Goal: Task Accomplishment & Management: Use online tool/utility

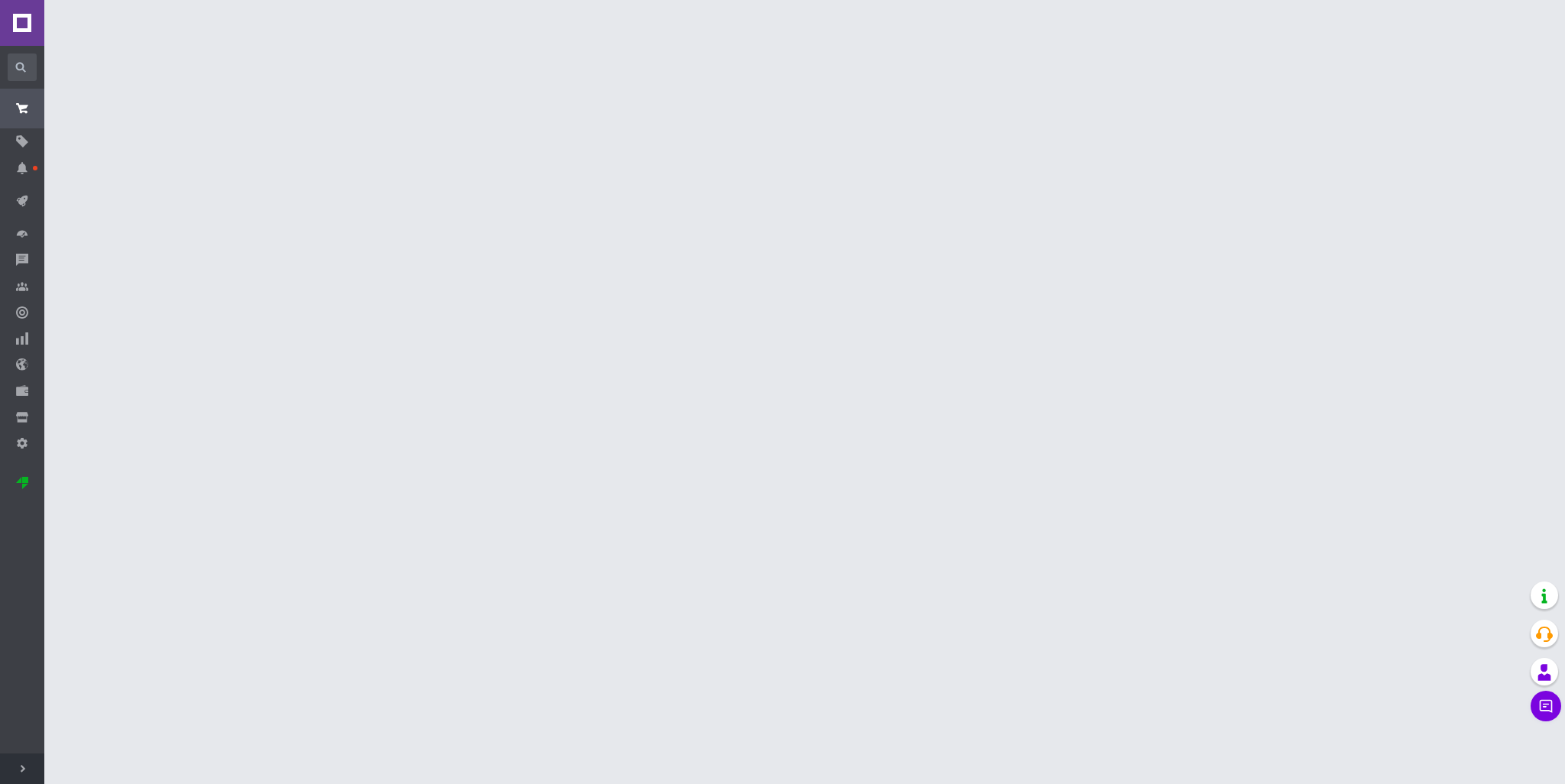
click at [21, 765] on icon at bounding box center [23, 768] width 8 height 8
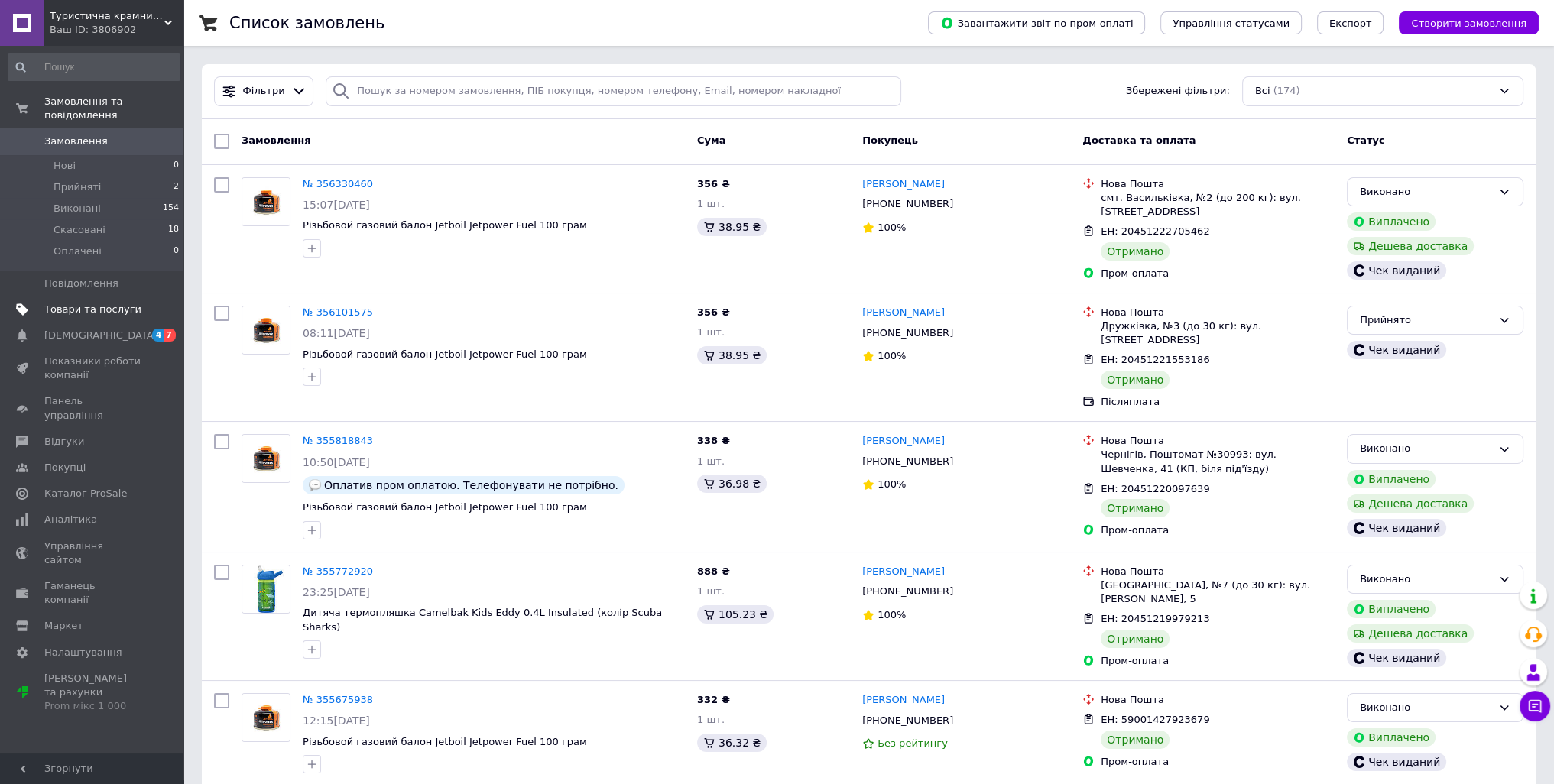
click at [106, 303] on span "Товари та послуги" at bounding box center [92, 309] width 97 height 14
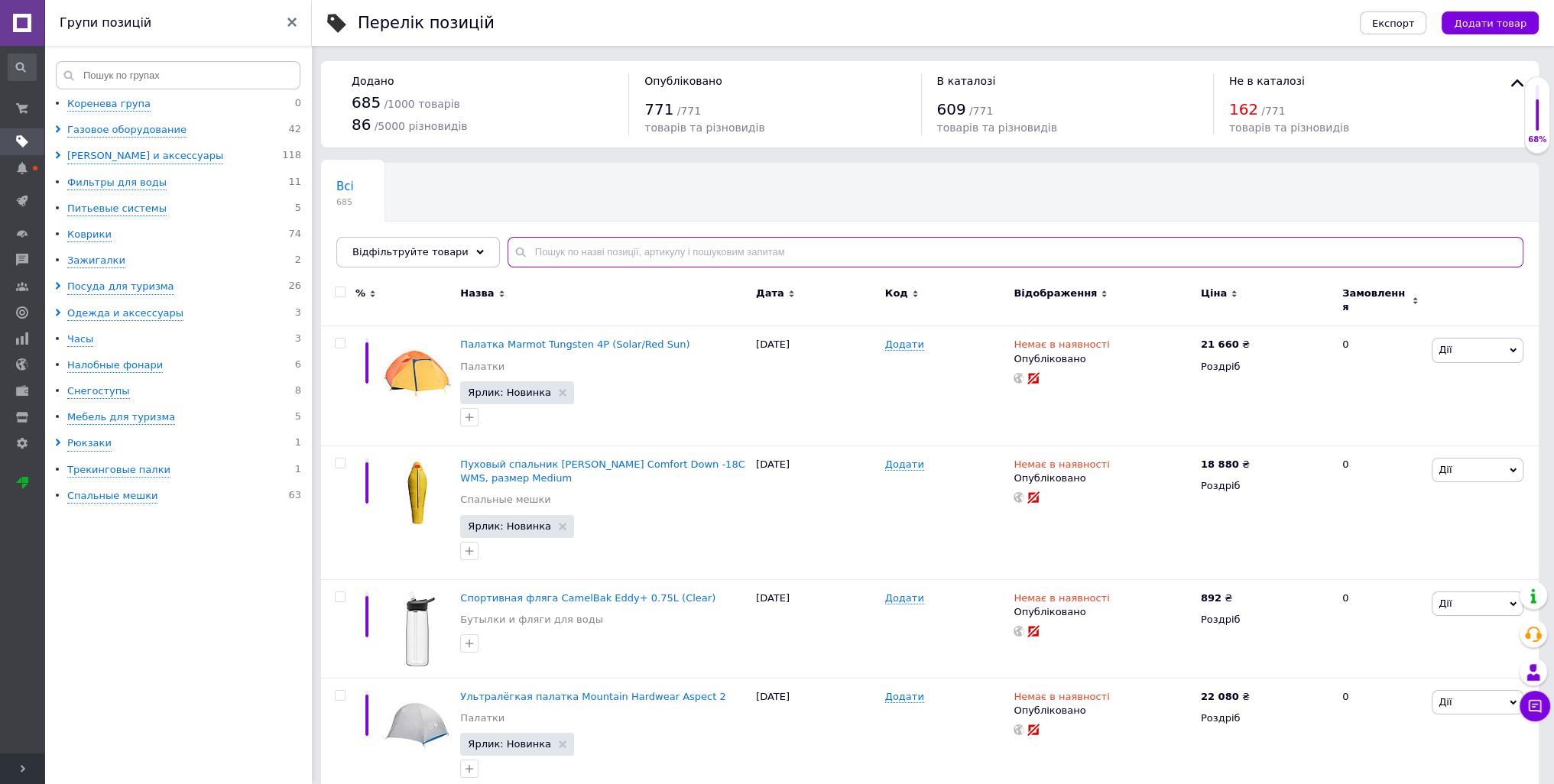
click at [563, 252] on input "text" at bounding box center [1014, 252] width 1015 height 30
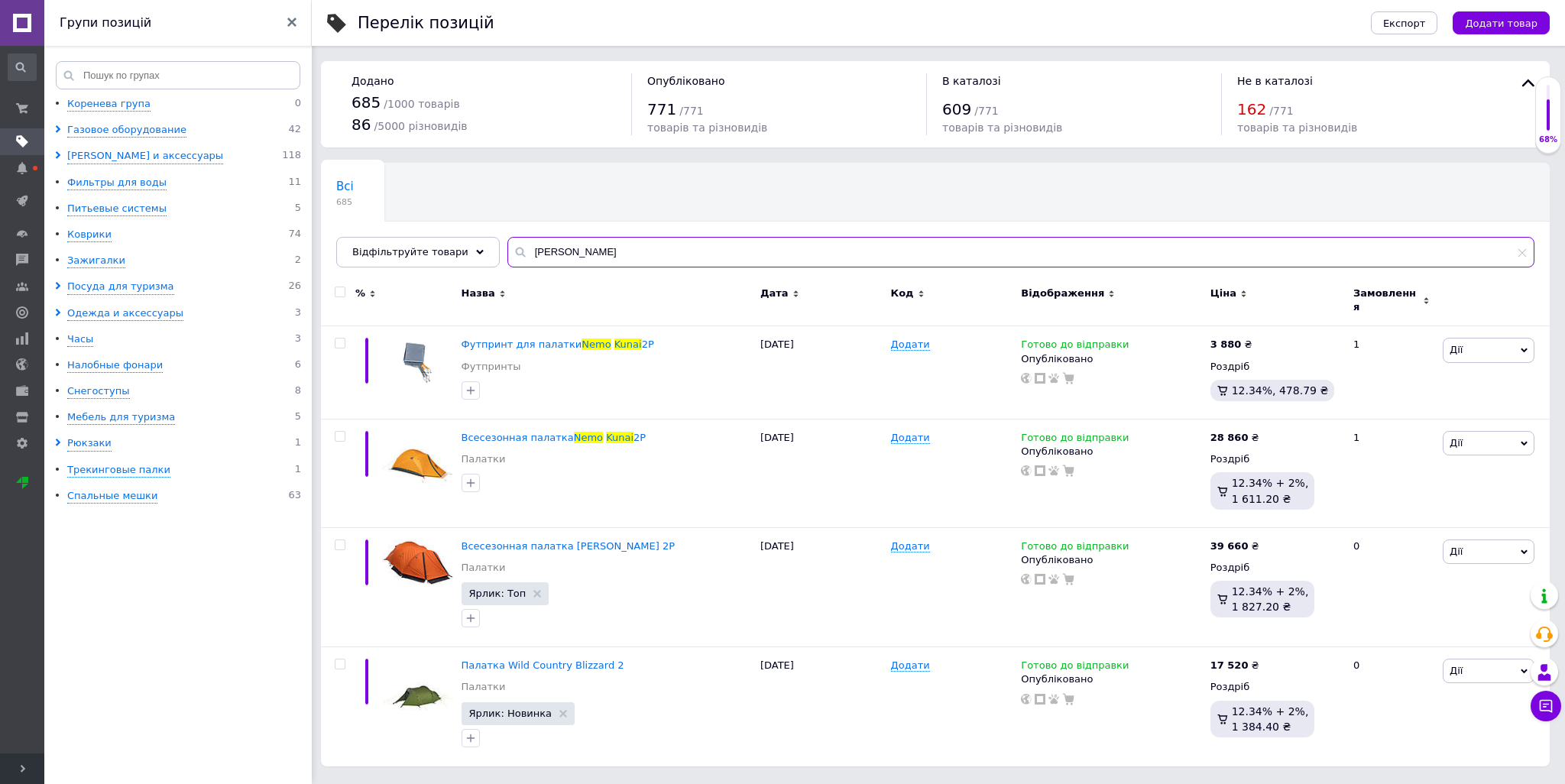
type input "[PERSON_NAME]"
click at [1263, 431] on icon at bounding box center [1267, 435] width 9 height 9
click at [1304, 405] on input "28860" at bounding box center [1336, 420] width 116 height 30
type input "28980"
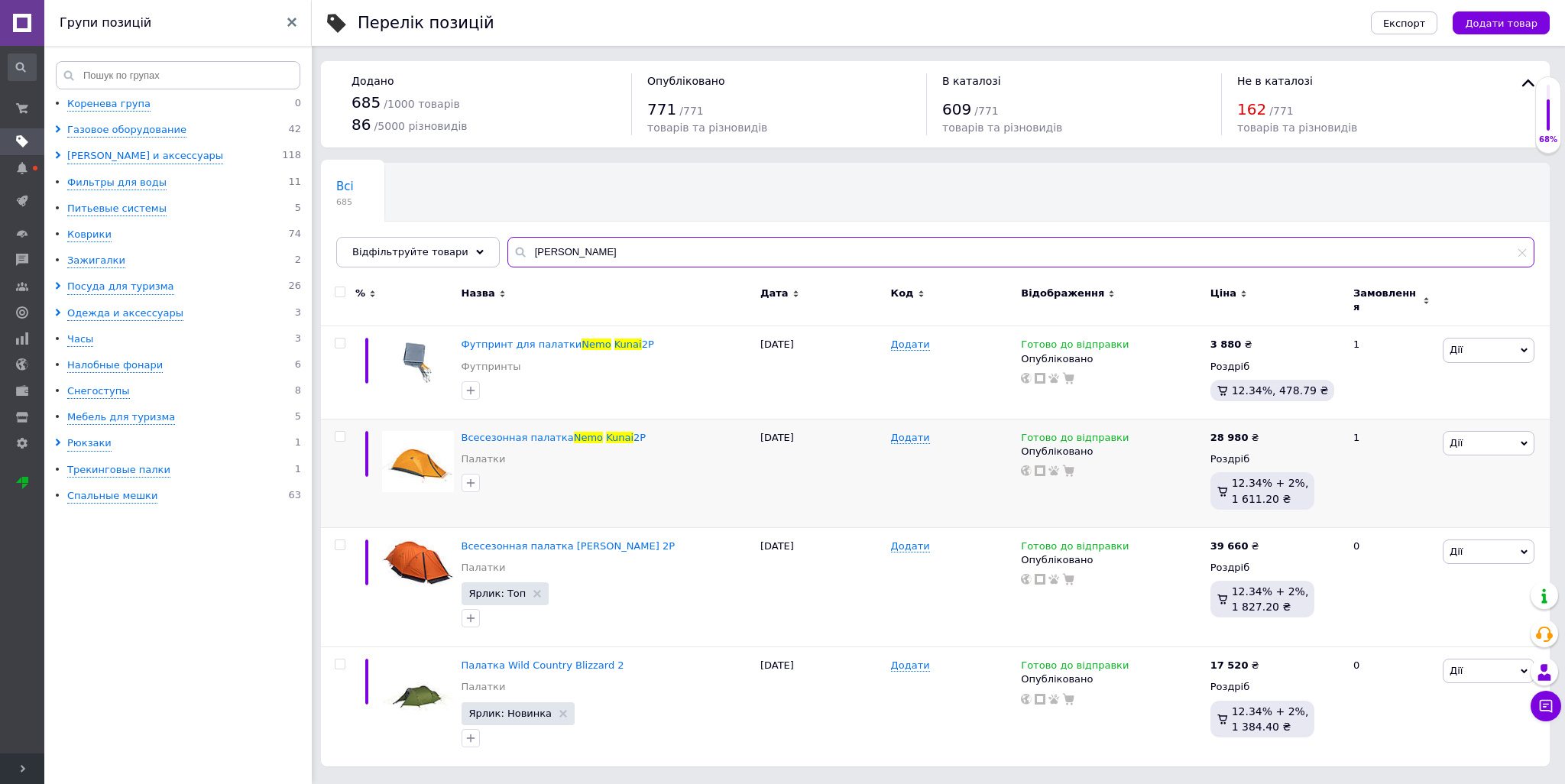
click at [552, 255] on input "[PERSON_NAME]" at bounding box center [1020, 252] width 1027 height 30
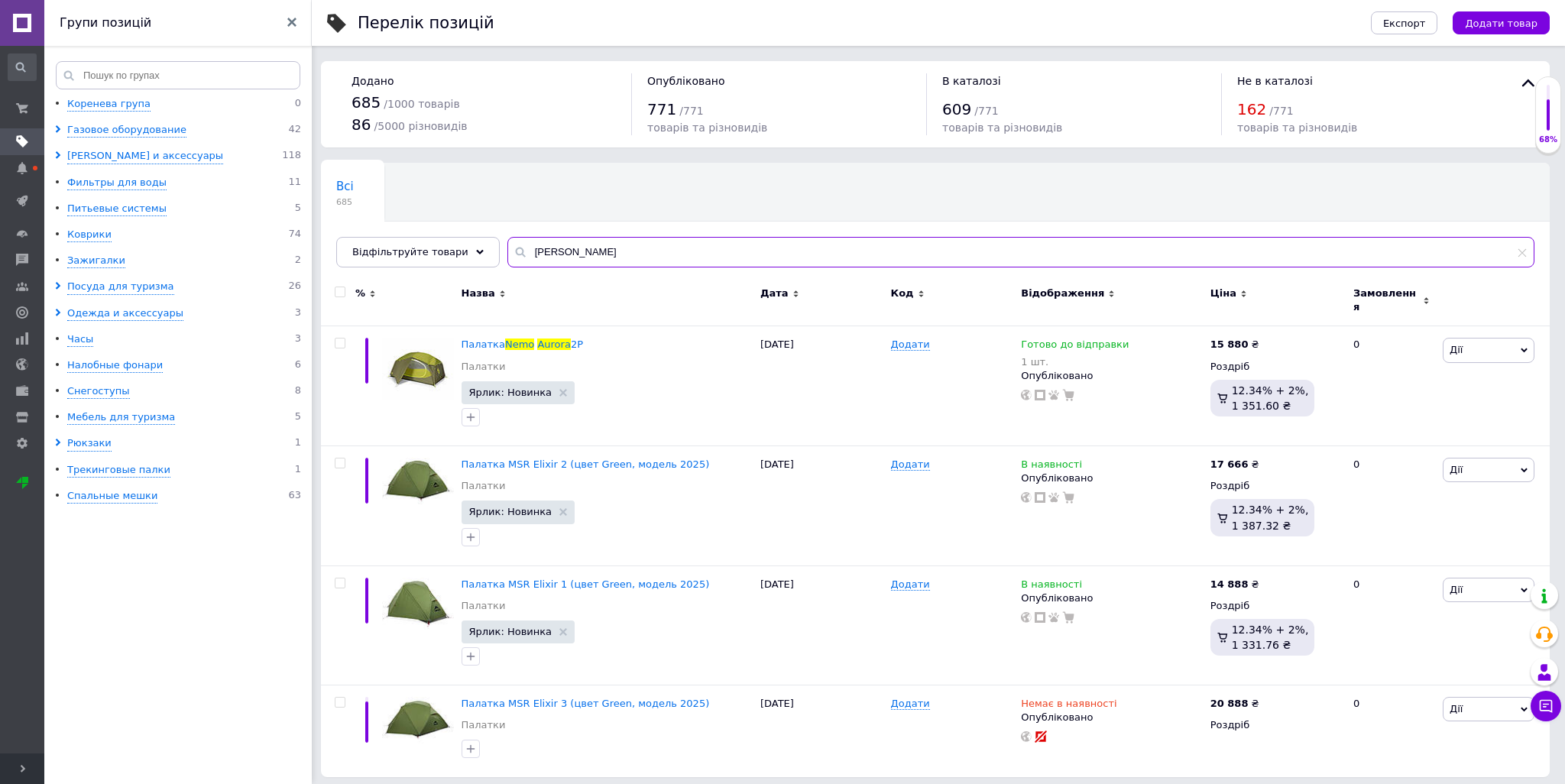
type input "[PERSON_NAME]"
click at [1263, 338] on icon at bounding box center [1267, 342] width 9 height 9
click at [1298, 313] on input "15880" at bounding box center [1336, 327] width 116 height 30
type input "16280"
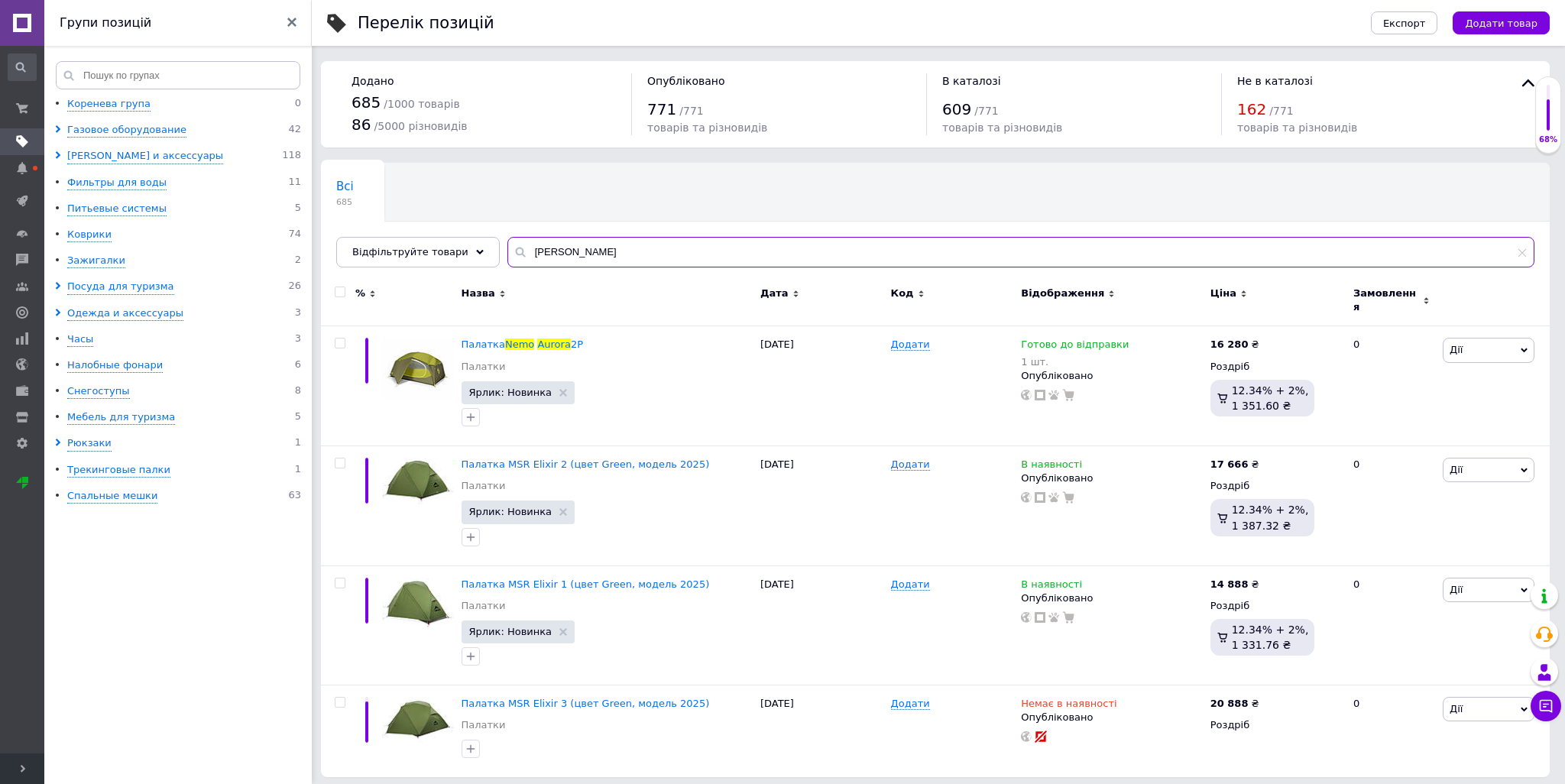
click at [549, 252] on input "[PERSON_NAME]" at bounding box center [1020, 252] width 1027 height 30
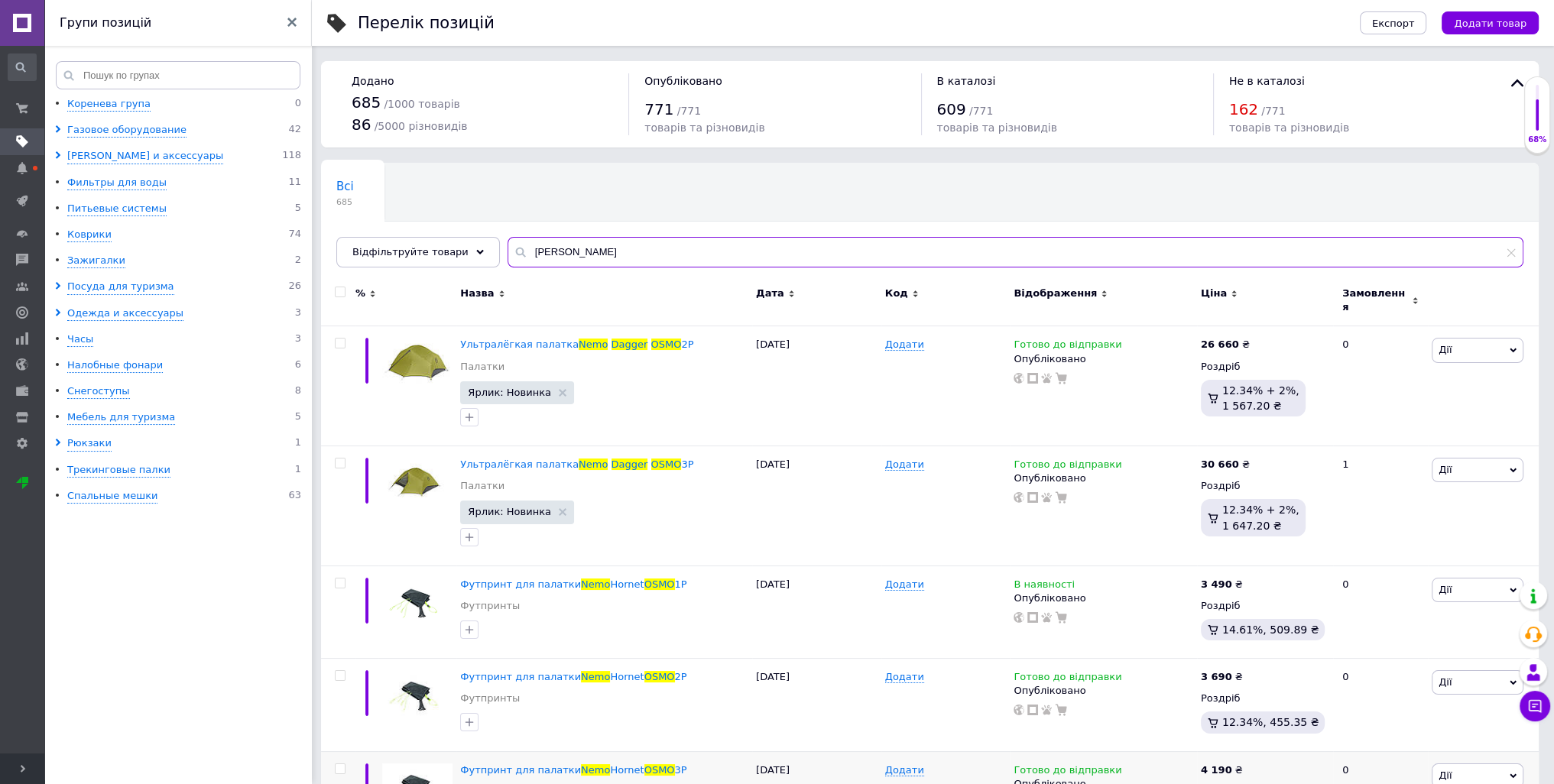
type input "[PERSON_NAME]"
click at [1253, 338] on icon at bounding box center [1257, 342] width 9 height 9
click at [1292, 317] on input "26660" at bounding box center [1326, 327] width 116 height 30
type input "27980"
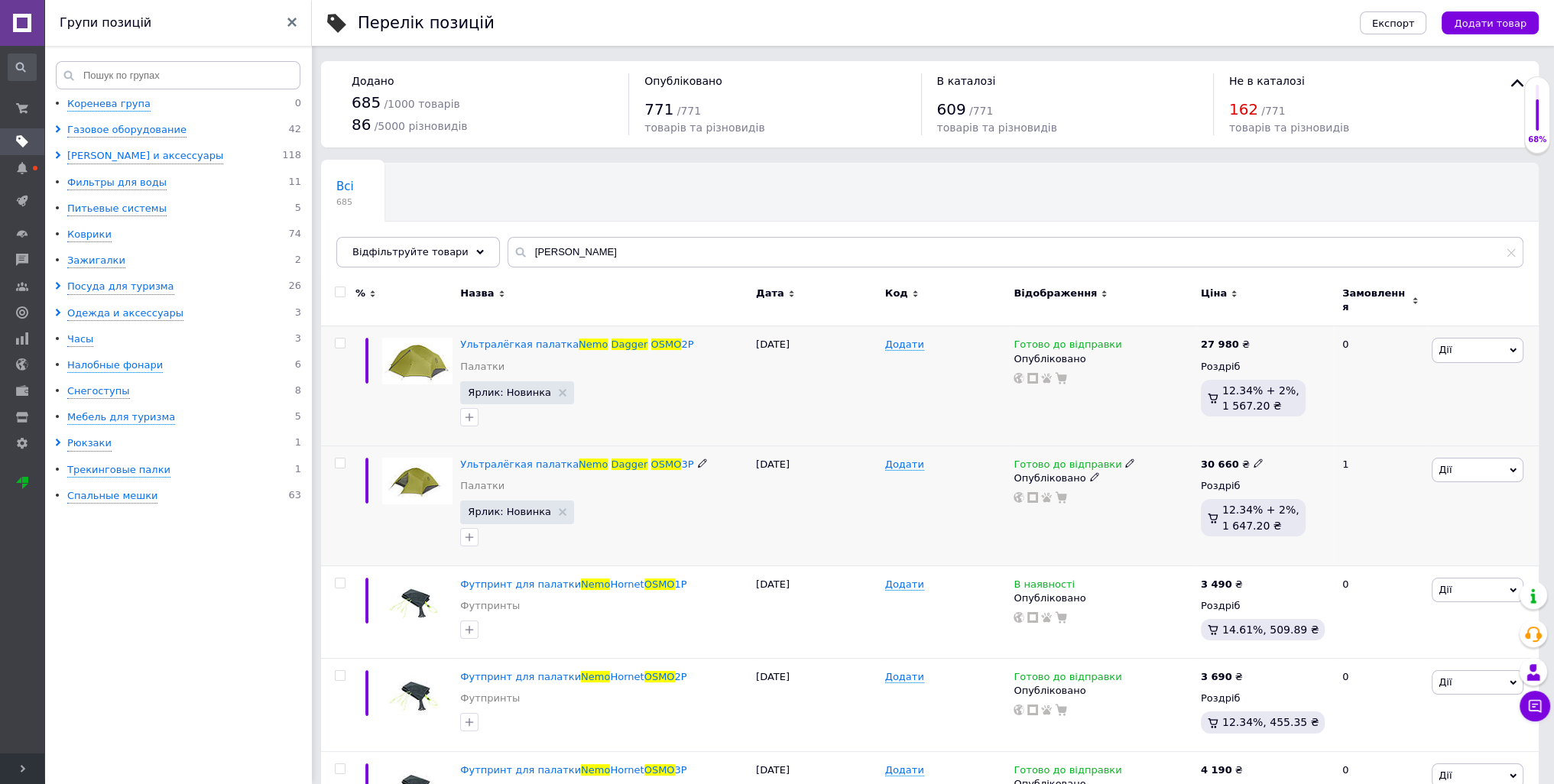
click at [1253, 459] on icon at bounding box center [1257, 463] width 9 height 9
click at [1298, 441] on input "30660" at bounding box center [1326, 446] width 116 height 30
click at [1299, 440] on input "30660" at bounding box center [1326, 446] width 116 height 30
type input "30980"
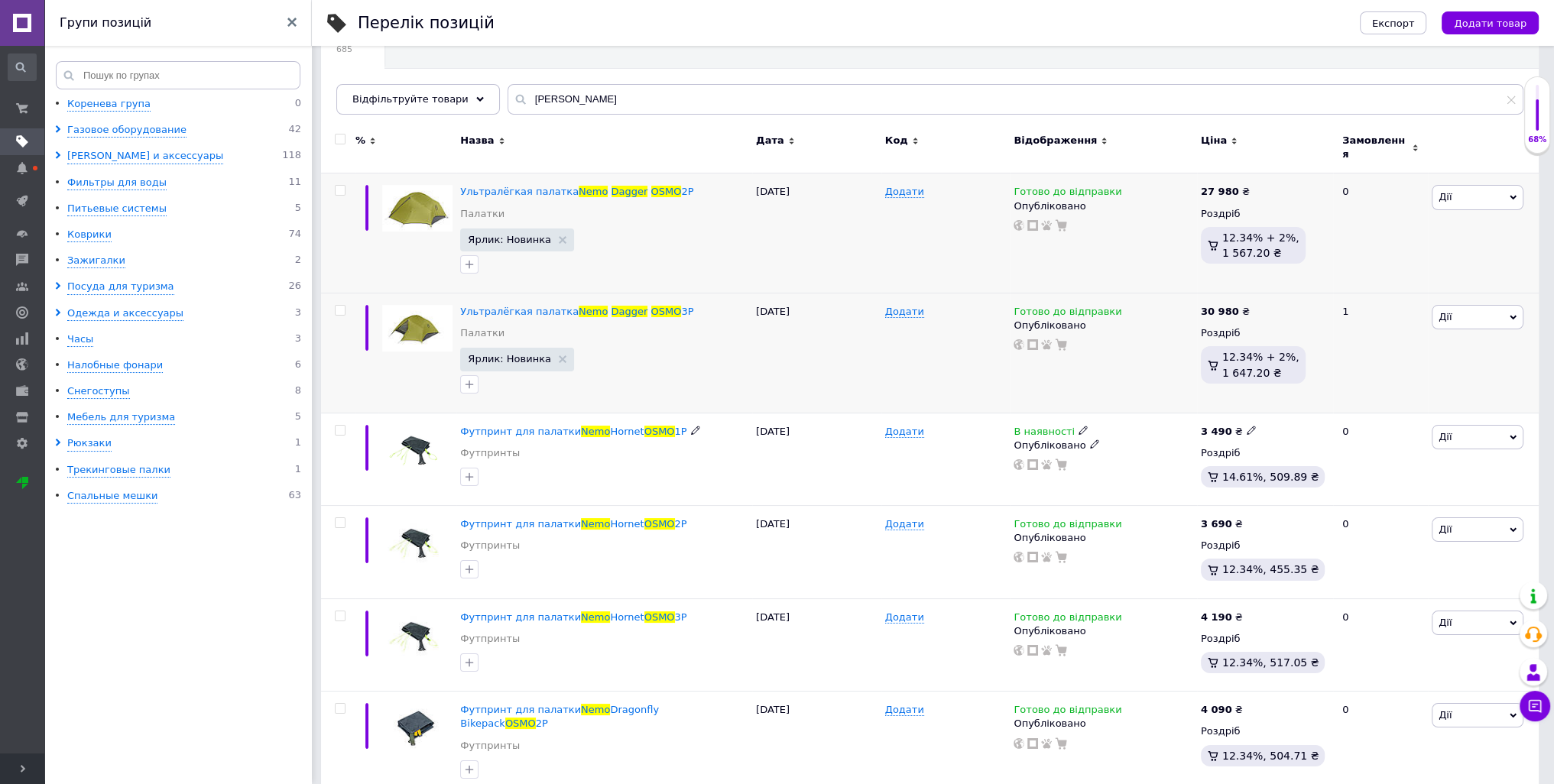
scroll to position [156, 0]
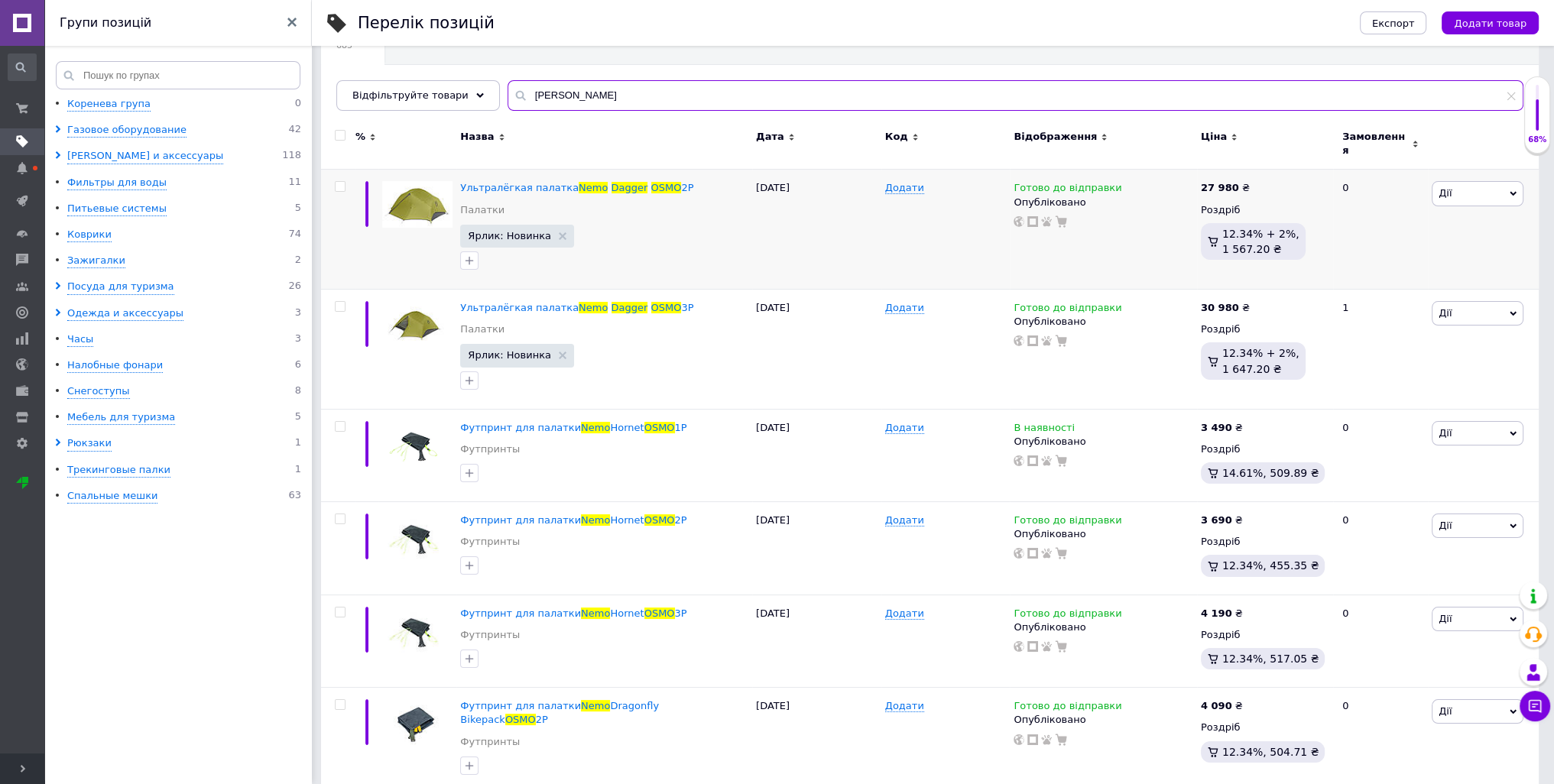
click at [589, 100] on input "[PERSON_NAME]" at bounding box center [1014, 95] width 1015 height 30
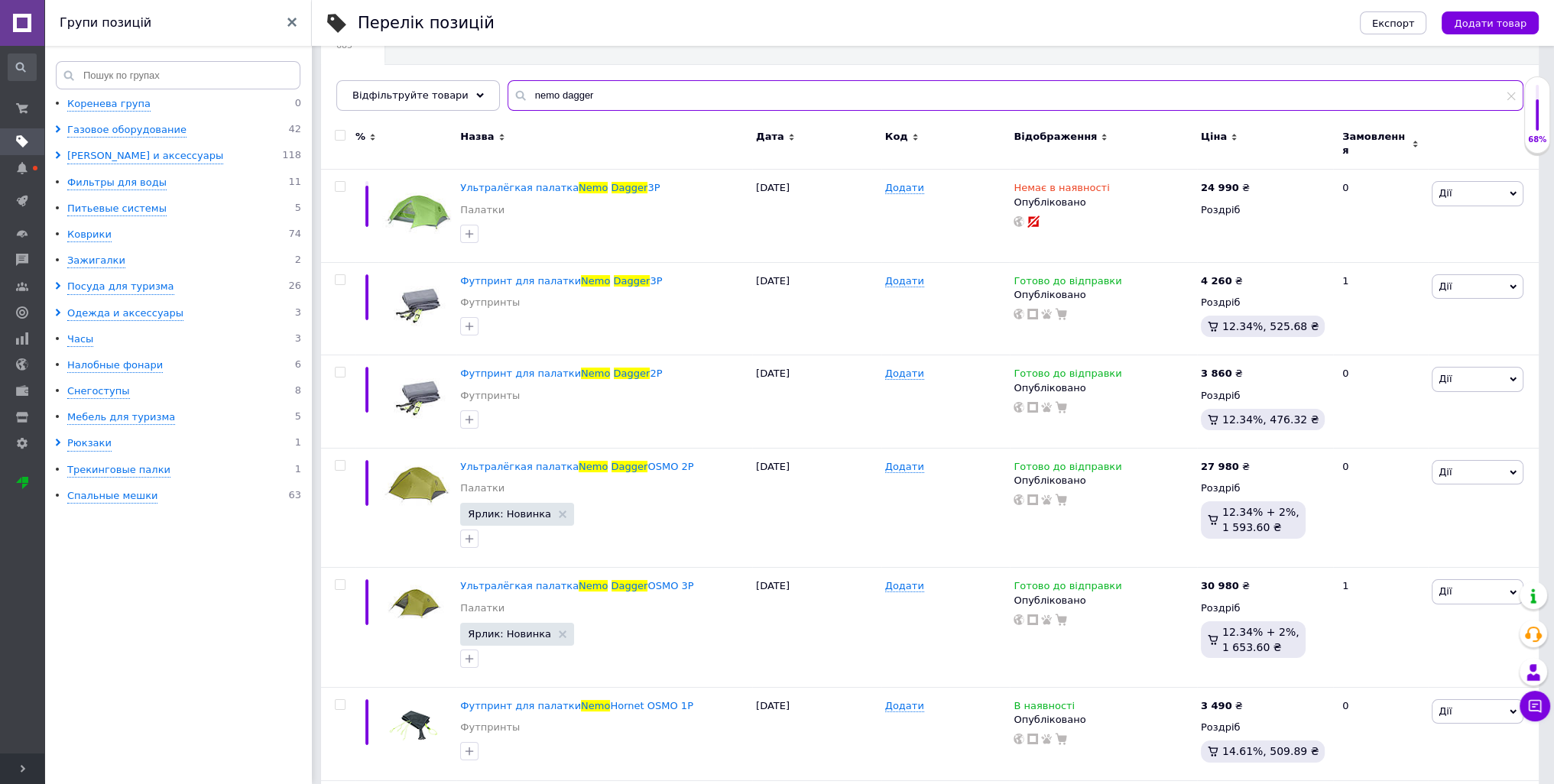
click at [553, 91] on input "nemo dagger" at bounding box center [1014, 95] width 1015 height 30
click at [552, 93] on input "nemo dagger" at bounding box center [1014, 95] width 1015 height 30
click at [550, 94] on input "nemo dagger" at bounding box center [1014, 95] width 1015 height 30
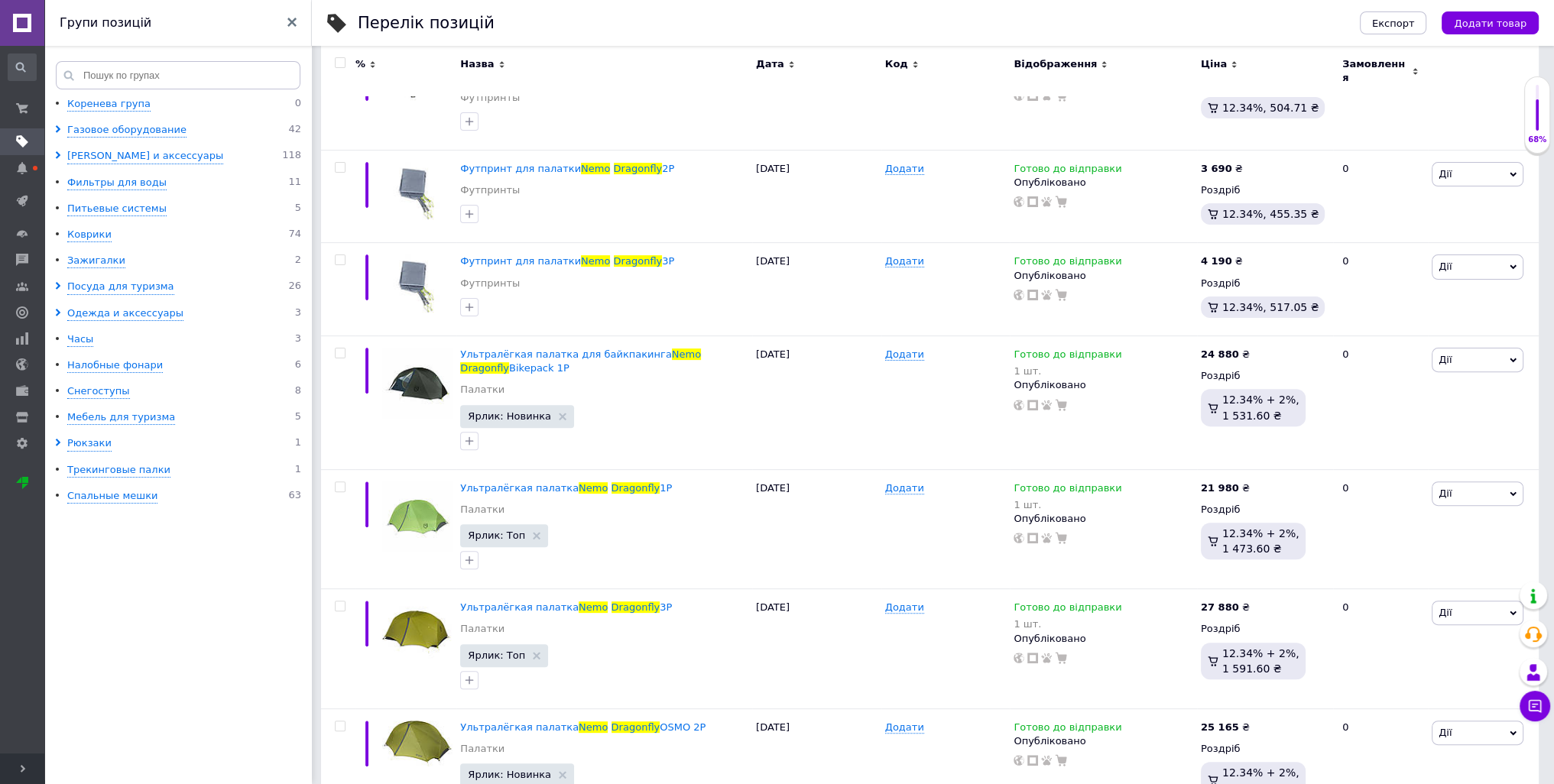
scroll to position [615, 0]
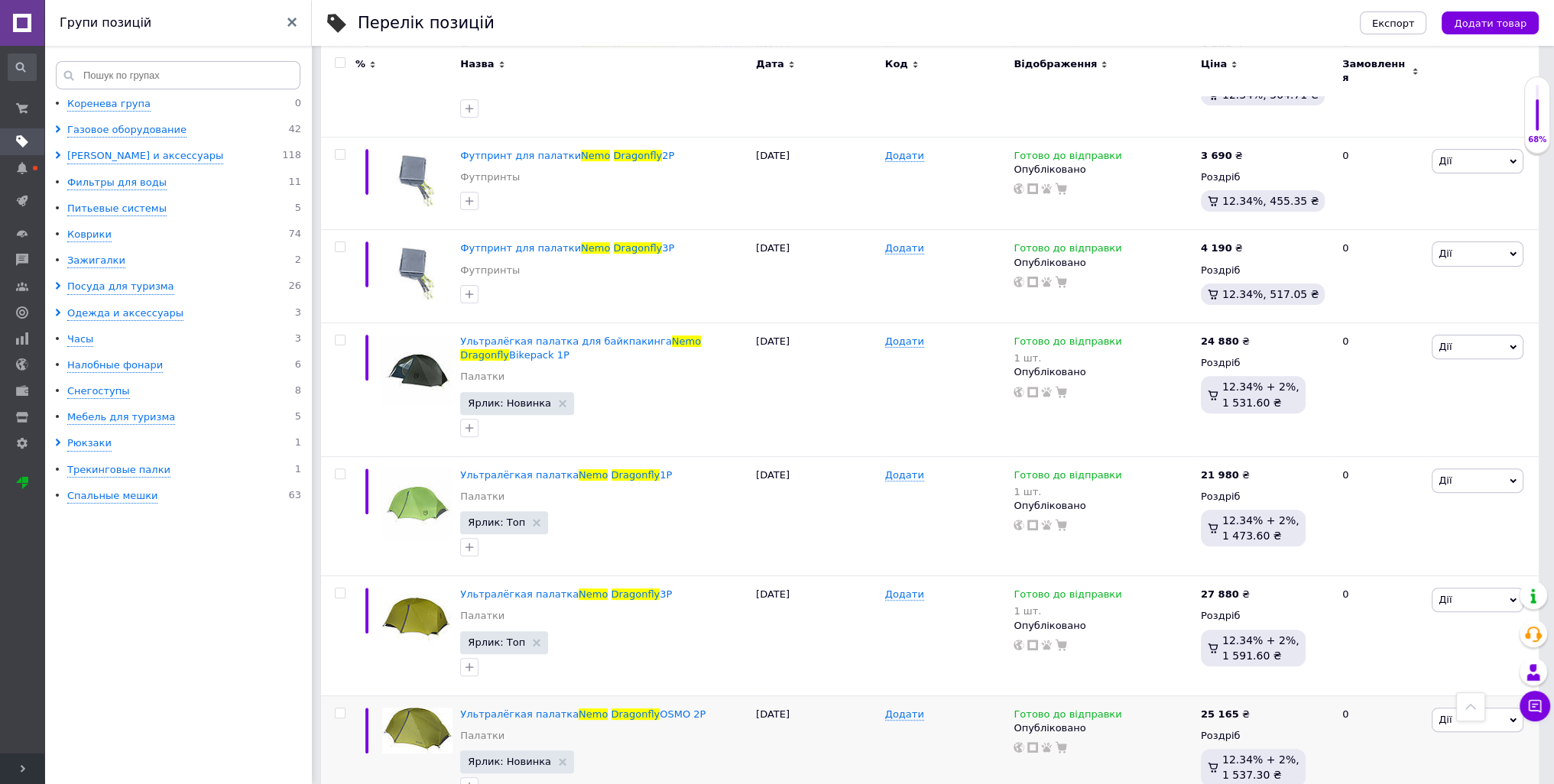
type input "nemo dragonfly"
click at [1253, 588] on icon at bounding box center [1257, 592] width 9 height 9
click at [1280, 562] on input "27880" at bounding box center [1326, 577] width 116 height 30
type input "28880"
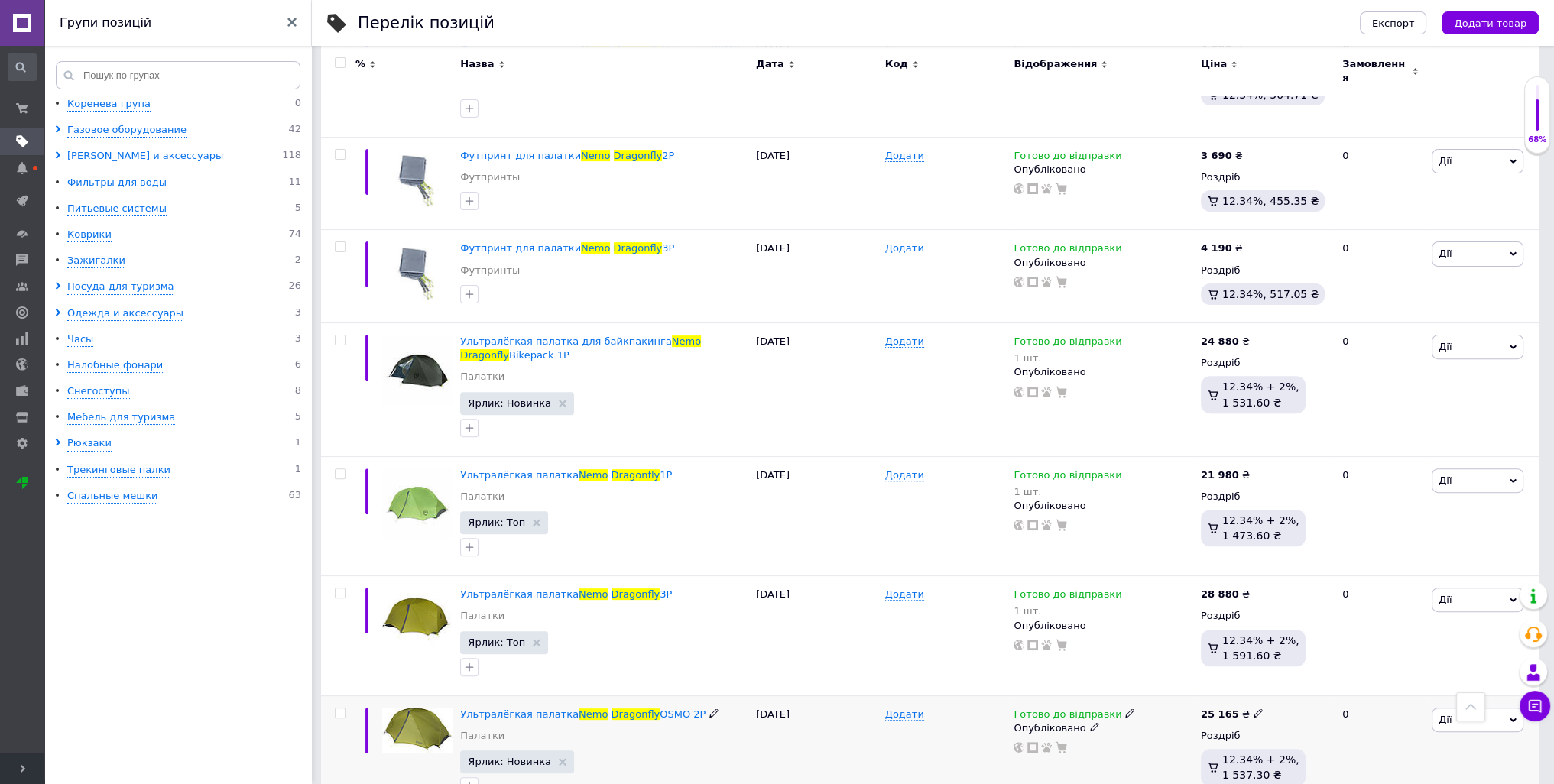
click at [1253, 707] on span at bounding box center [1258, 712] width 10 height 10
click at [1295, 682] on input "25165" at bounding box center [1326, 697] width 116 height 30
type input "26280"
click at [1253, 335] on icon at bounding box center [1257, 339] width 9 height 9
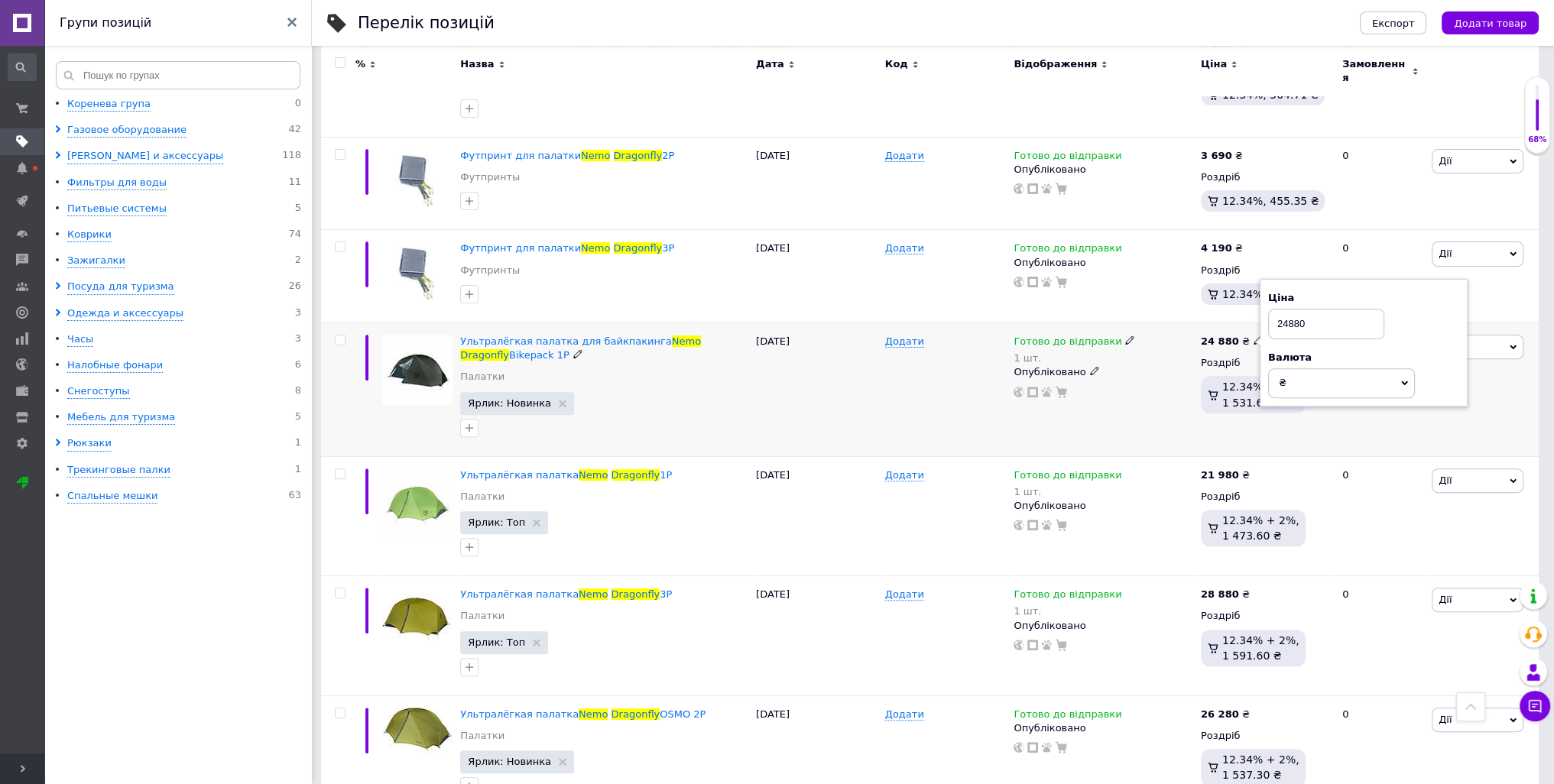
click at [1294, 308] on input "24880" at bounding box center [1326, 323] width 116 height 30
type input "25880"
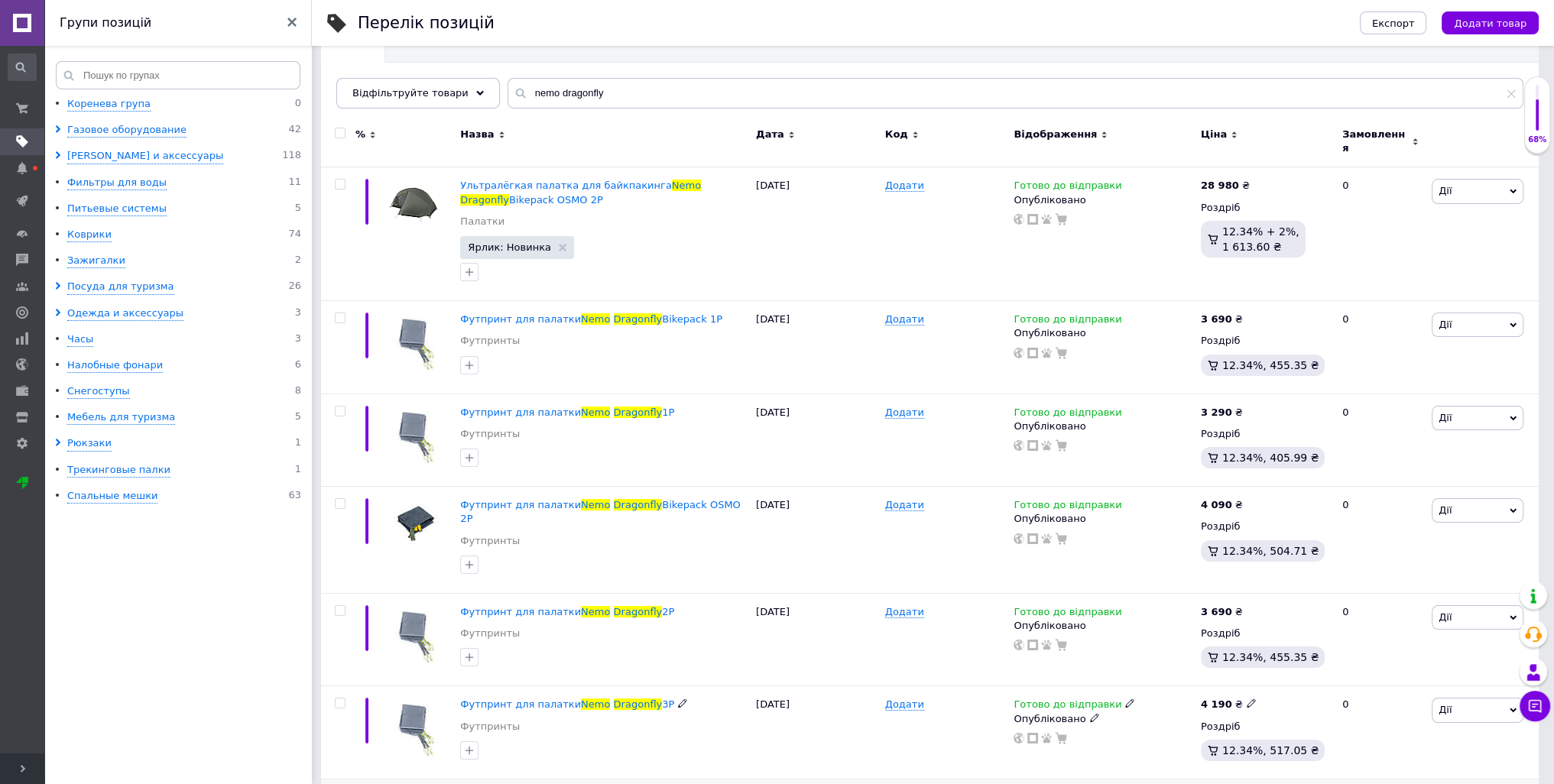
scroll to position [156, 0]
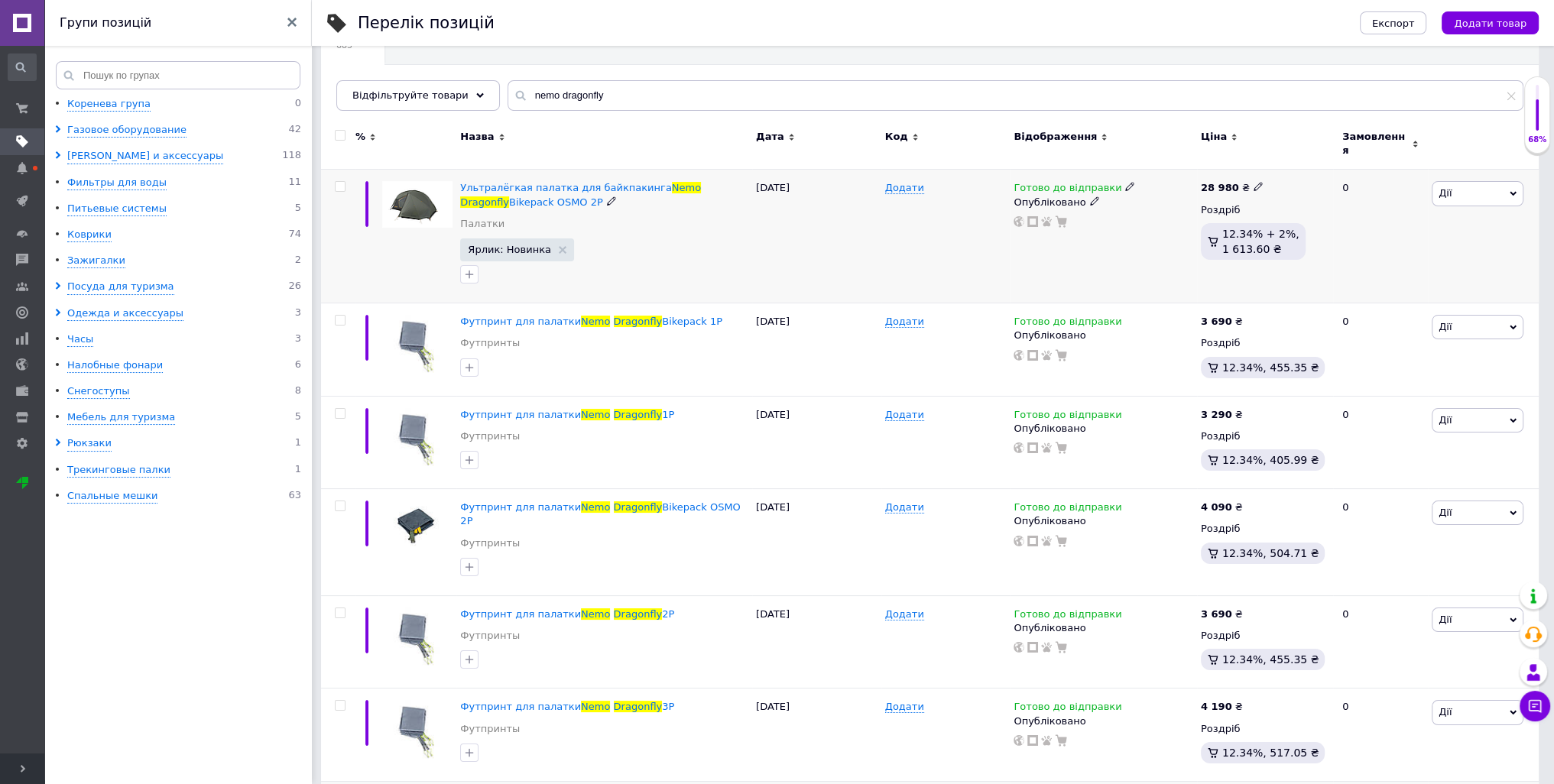
click at [1253, 182] on icon at bounding box center [1257, 186] width 9 height 9
click at [1287, 166] on input "28980" at bounding box center [1326, 171] width 116 height 30
type input "29980"
click at [566, 93] on input "nemo dragonfly" at bounding box center [1014, 95] width 1015 height 30
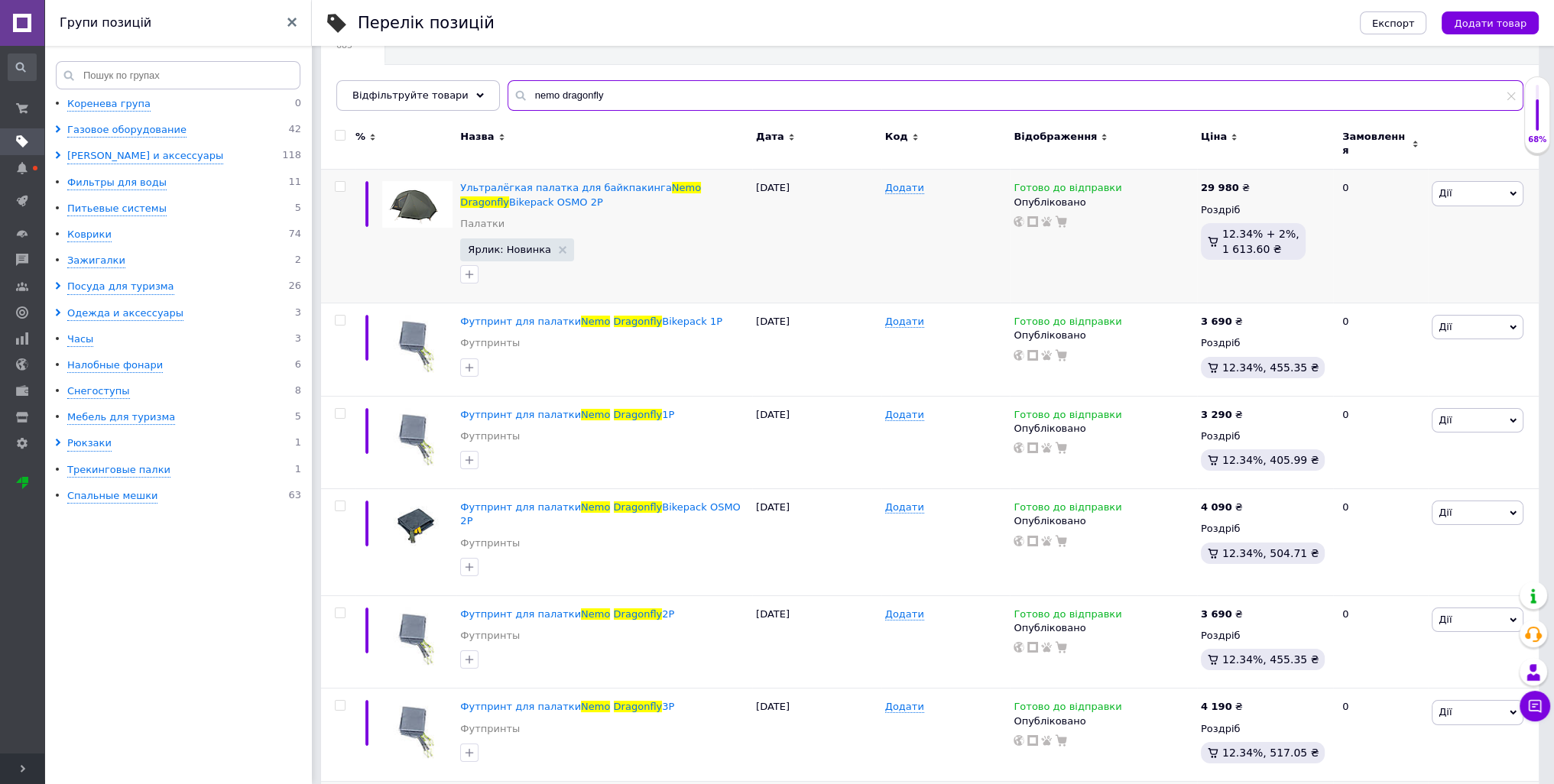
click at [566, 93] on input "nemo dragonfly" at bounding box center [1014, 95] width 1015 height 30
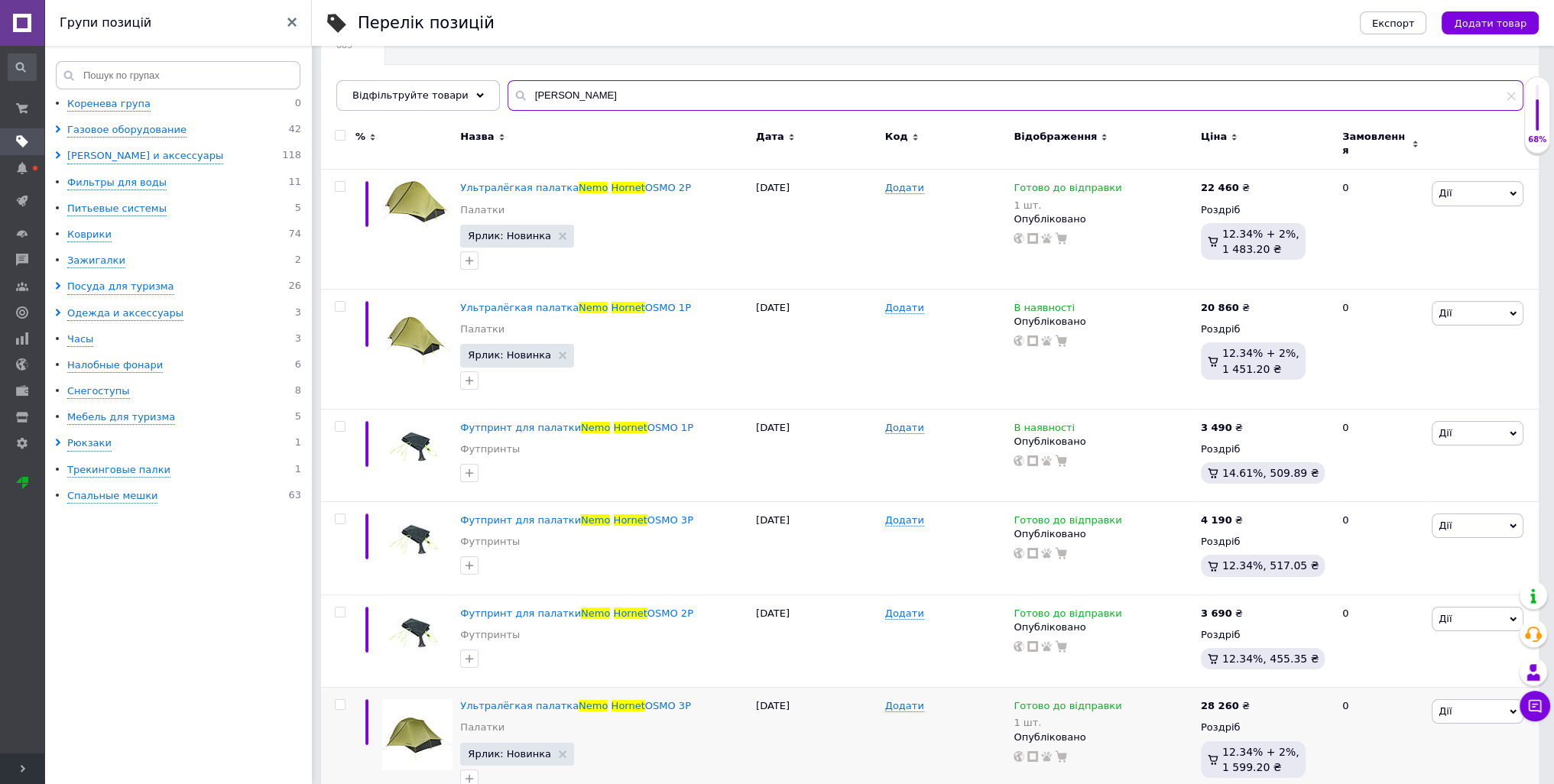
type input "[PERSON_NAME]"
click at [1253, 302] on icon at bounding box center [1257, 306] width 9 height 9
click at [1287, 284] on input "20860" at bounding box center [1326, 290] width 116 height 30
type input "21980"
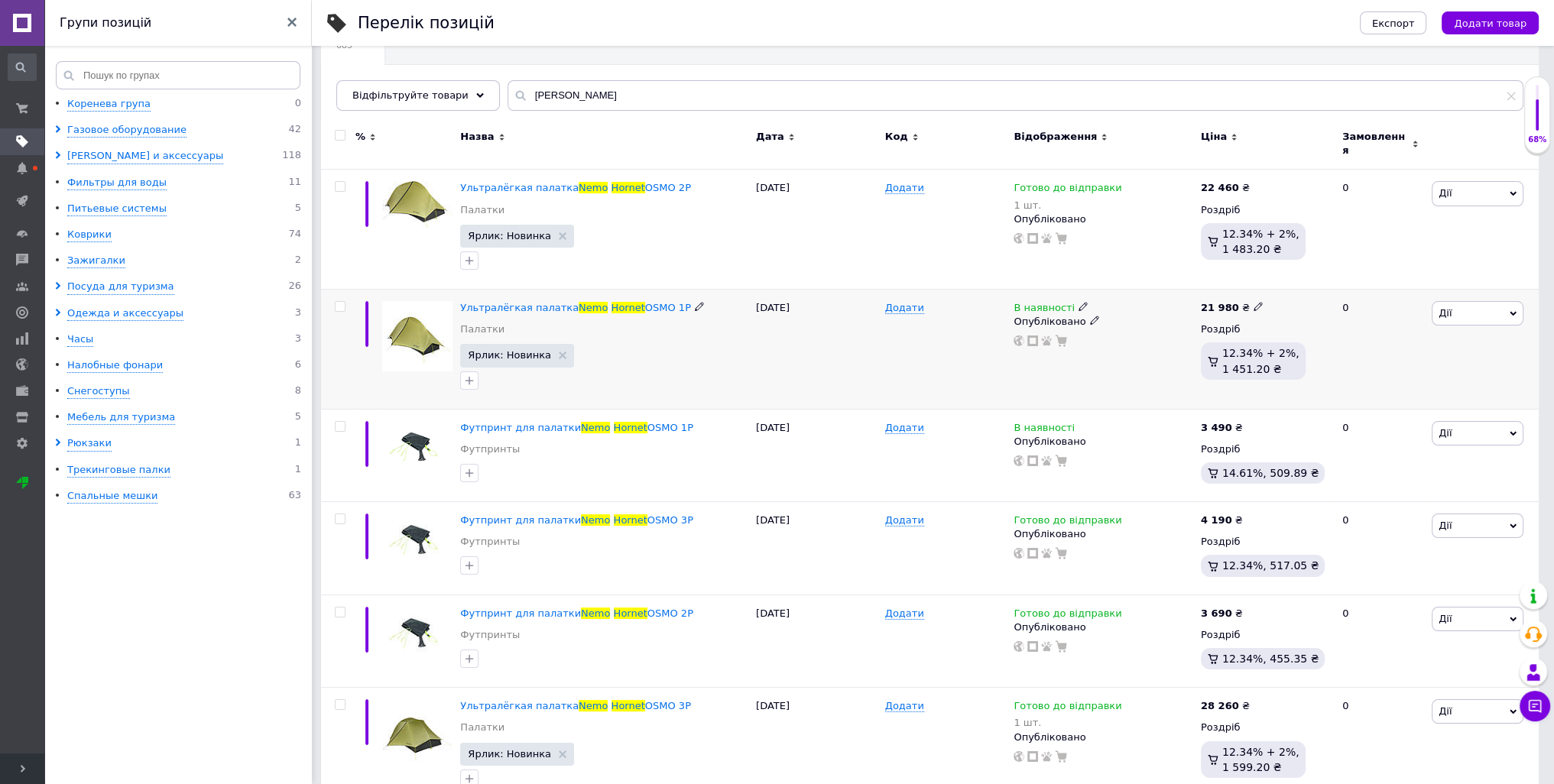
click at [1253, 302] on icon at bounding box center [1257, 306] width 9 height 9
click at [1297, 275] on input "21980" at bounding box center [1326, 290] width 116 height 30
type input "21960"
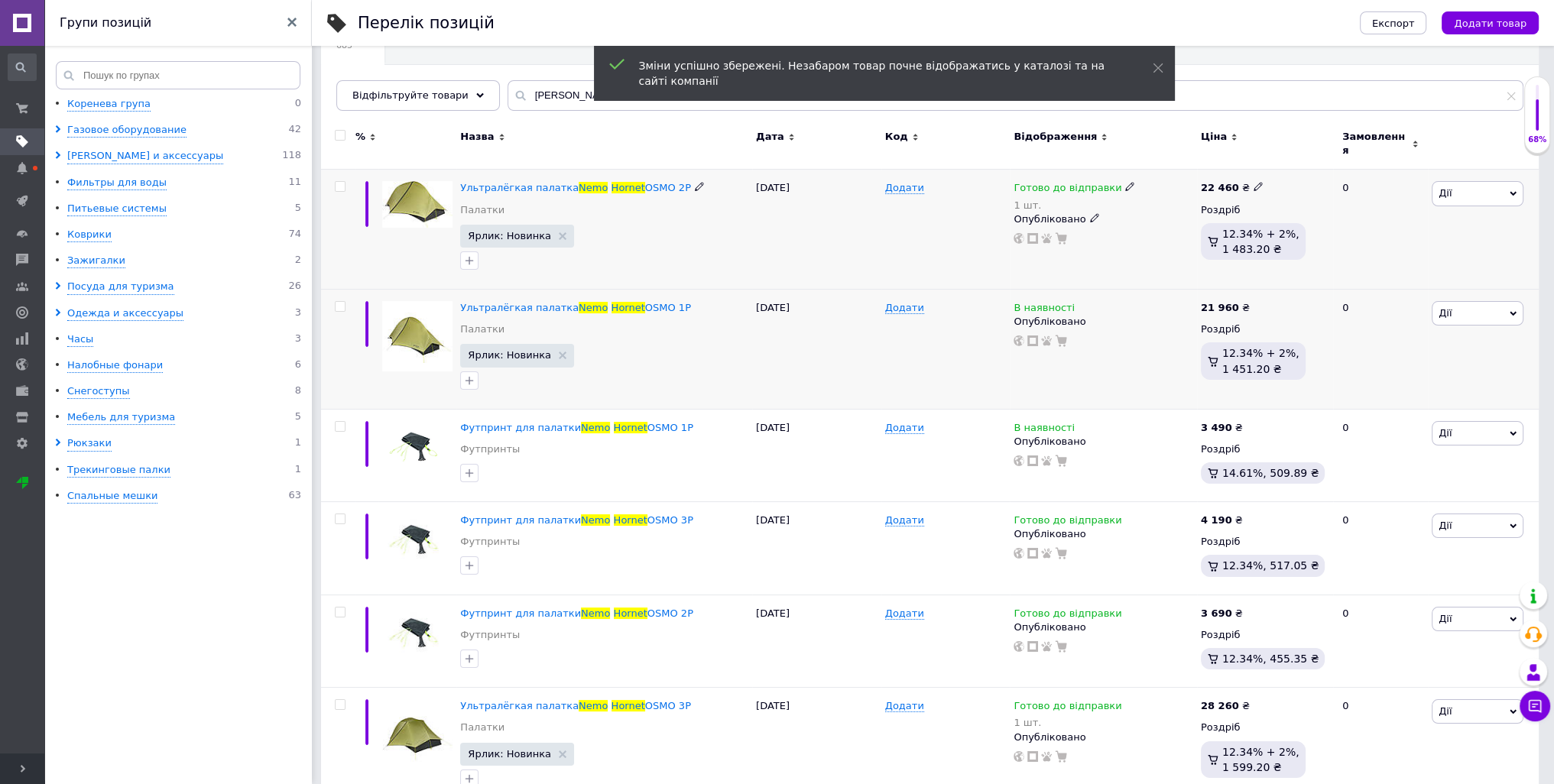
click at [1253, 182] on icon at bounding box center [1257, 186] width 9 height 9
click at [1282, 156] on input "22460" at bounding box center [1326, 171] width 116 height 30
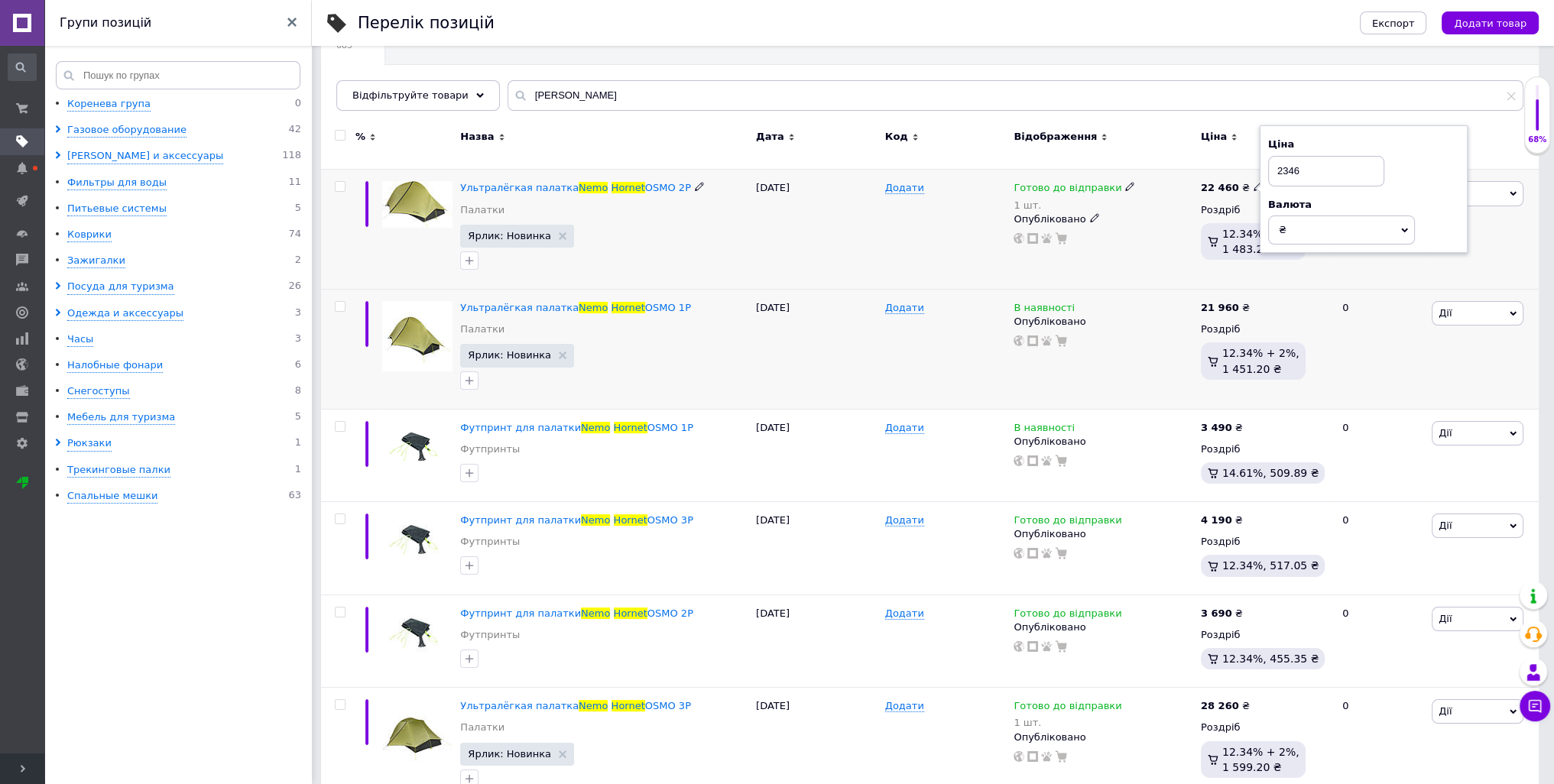
type input "23460"
click at [1253, 700] on icon at bounding box center [1257, 703] width 9 height 9
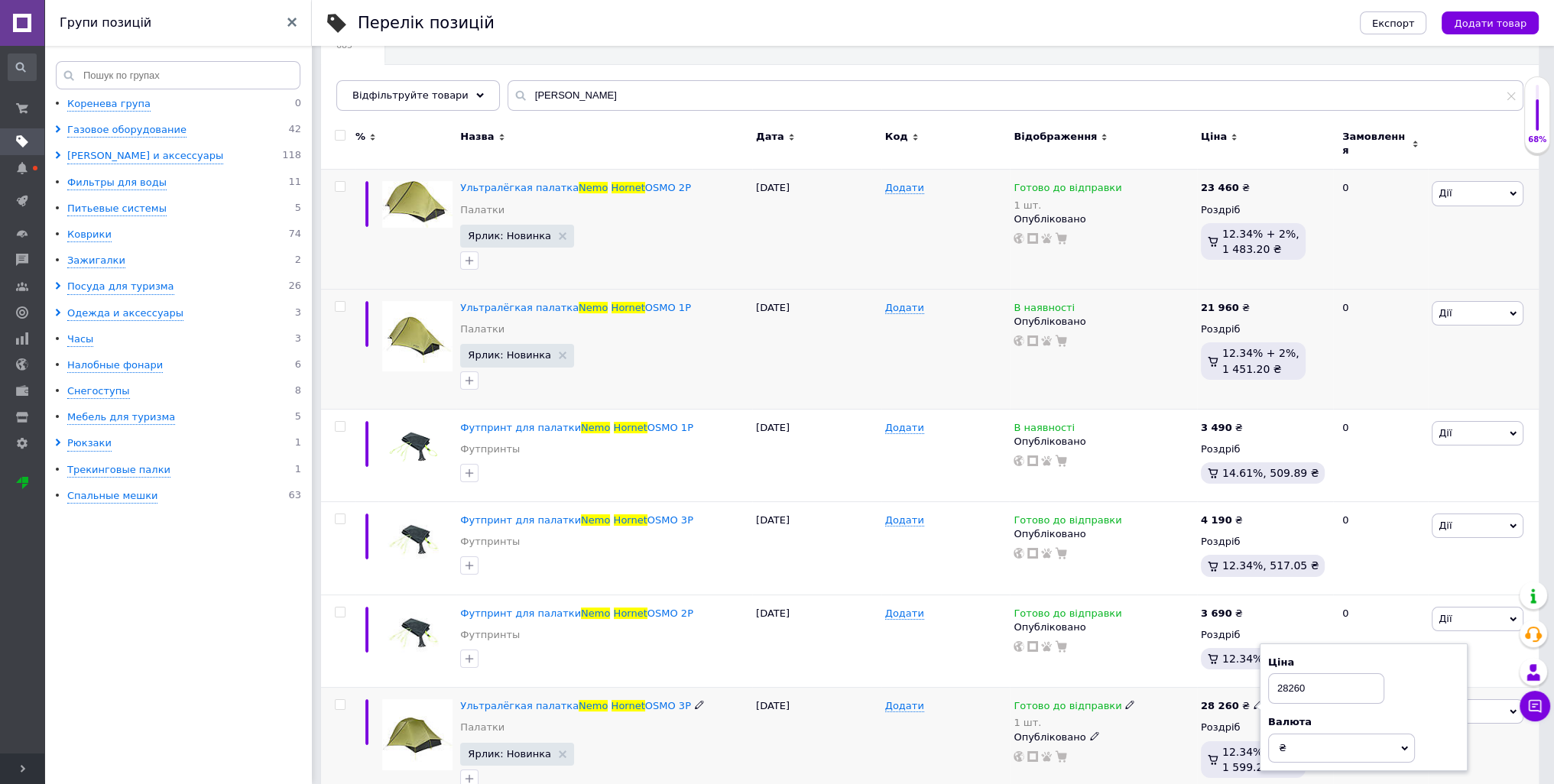
click at [1291, 673] on input "28260" at bounding box center [1326, 688] width 116 height 30
type input "28960"
click at [1246, 607] on use at bounding box center [1250, 611] width 9 height 9
click at [1281, 588] on input "3690" at bounding box center [1320, 595] width 116 height 30
type input "3890"
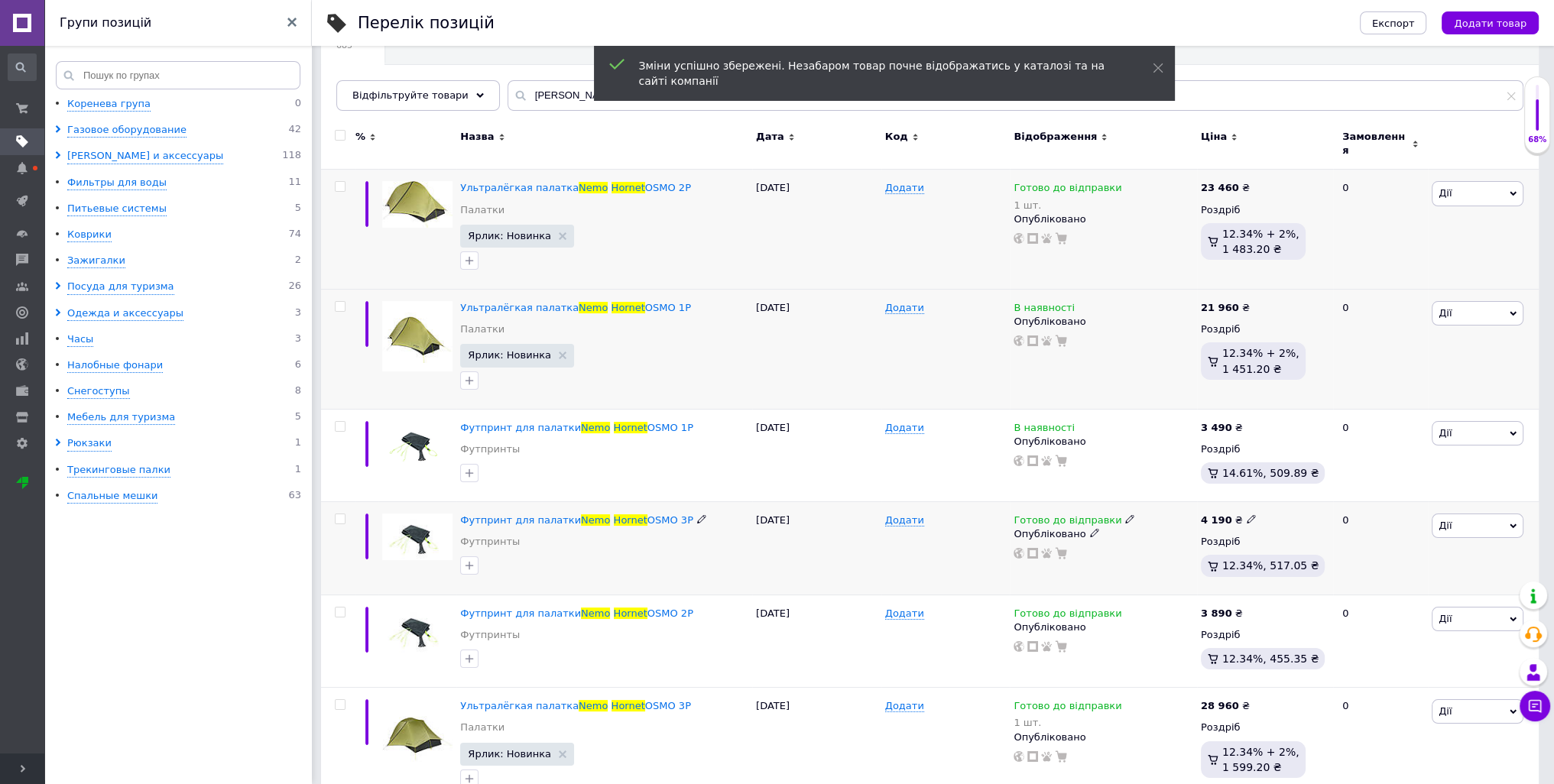
click at [1246, 514] on icon at bounding box center [1250, 518] width 9 height 9
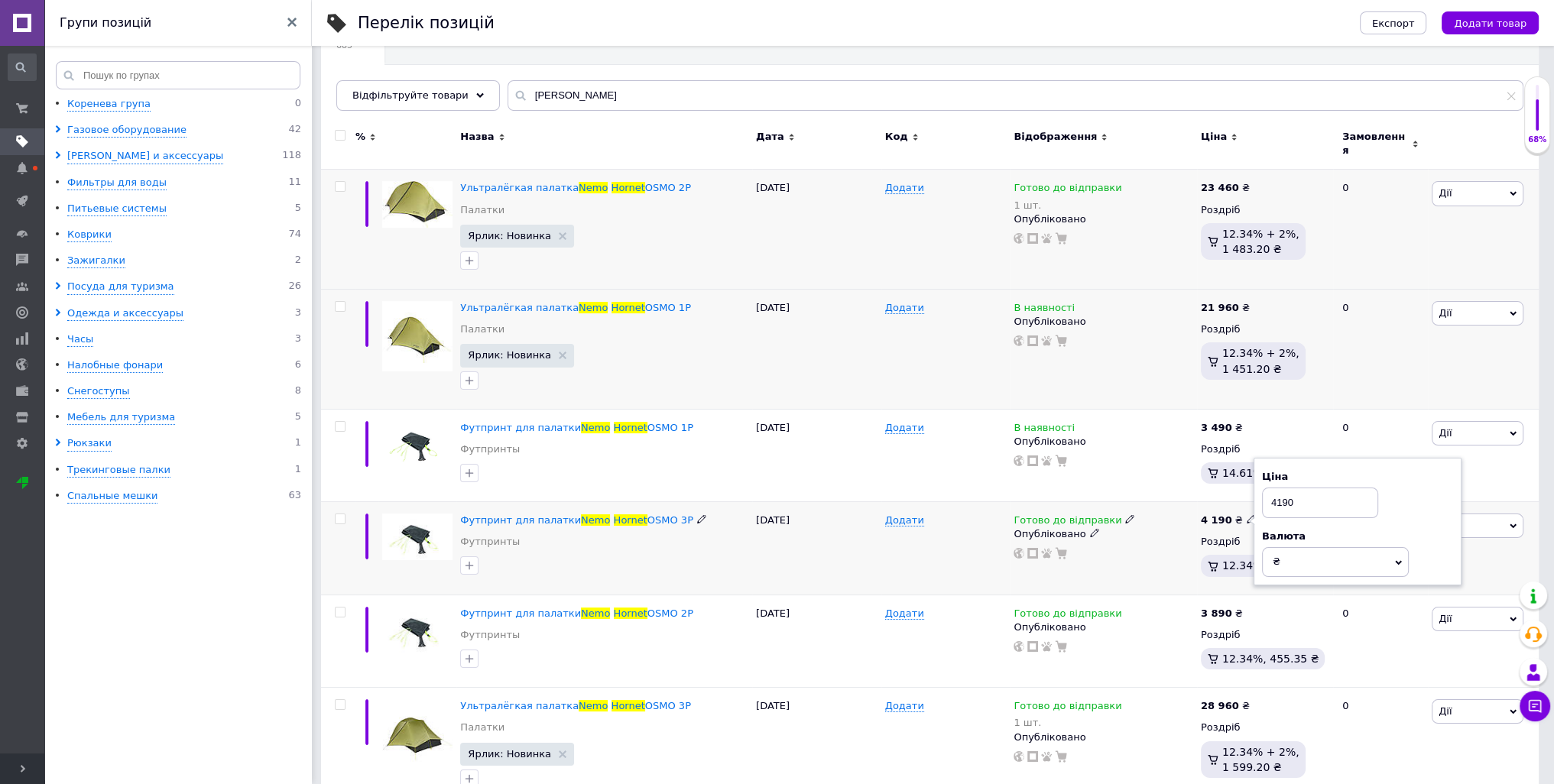
click at [1280, 489] on input "4190" at bounding box center [1320, 502] width 116 height 30
type input "4290"
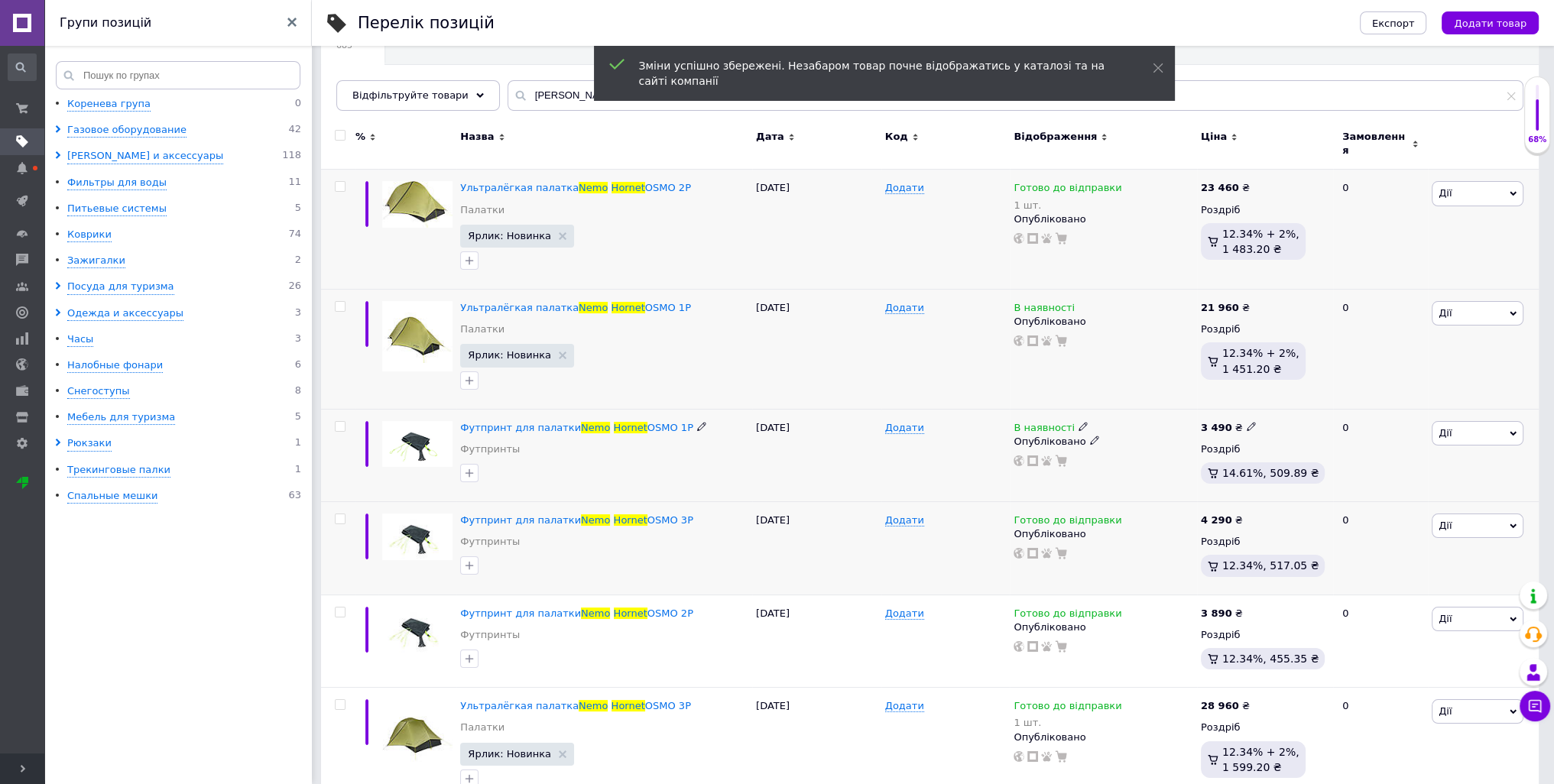
click at [1246, 421] on icon at bounding box center [1250, 425] width 9 height 9
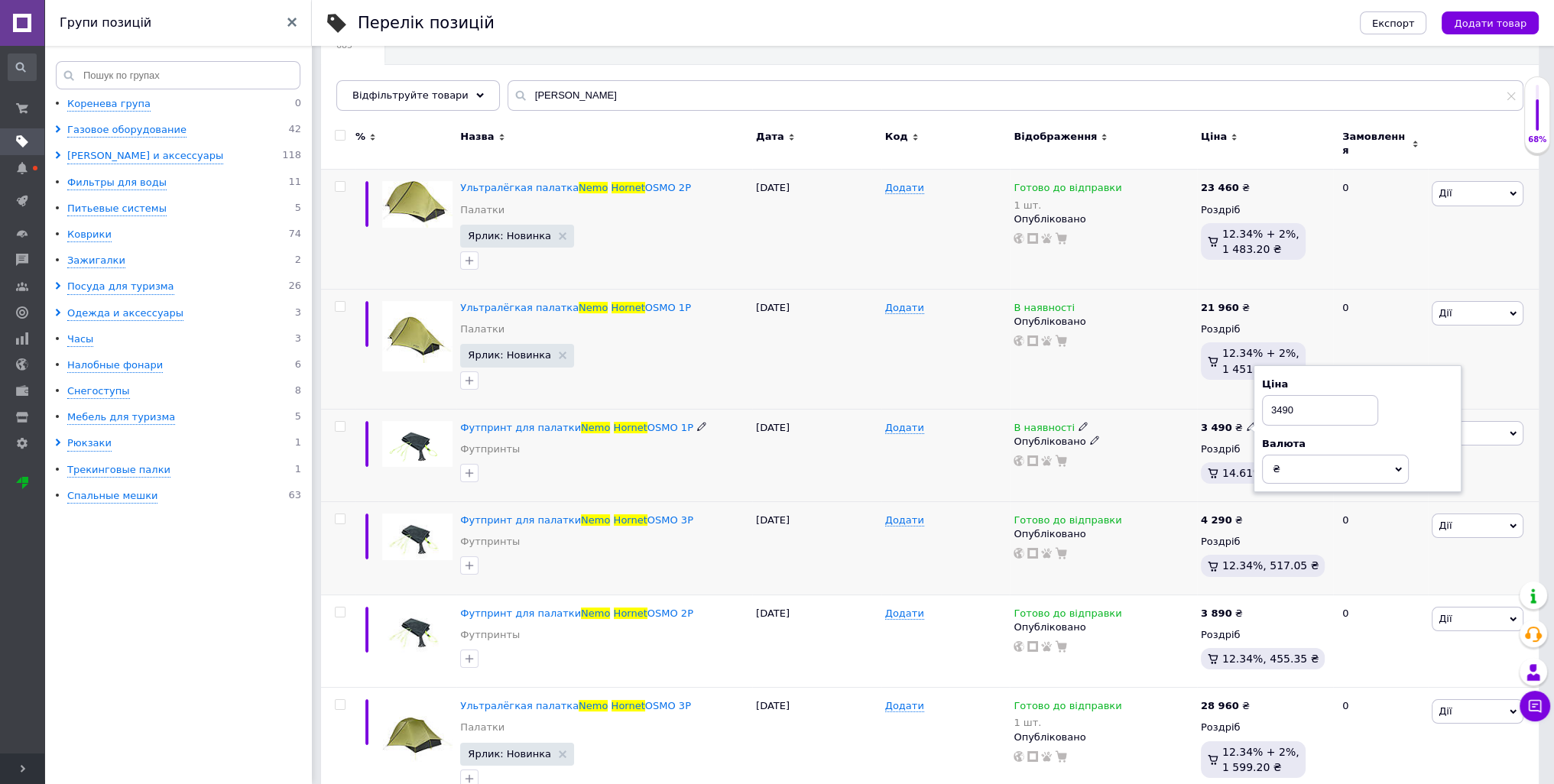
click at [1283, 401] on input "3490" at bounding box center [1320, 410] width 116 height 30
type input "3690"
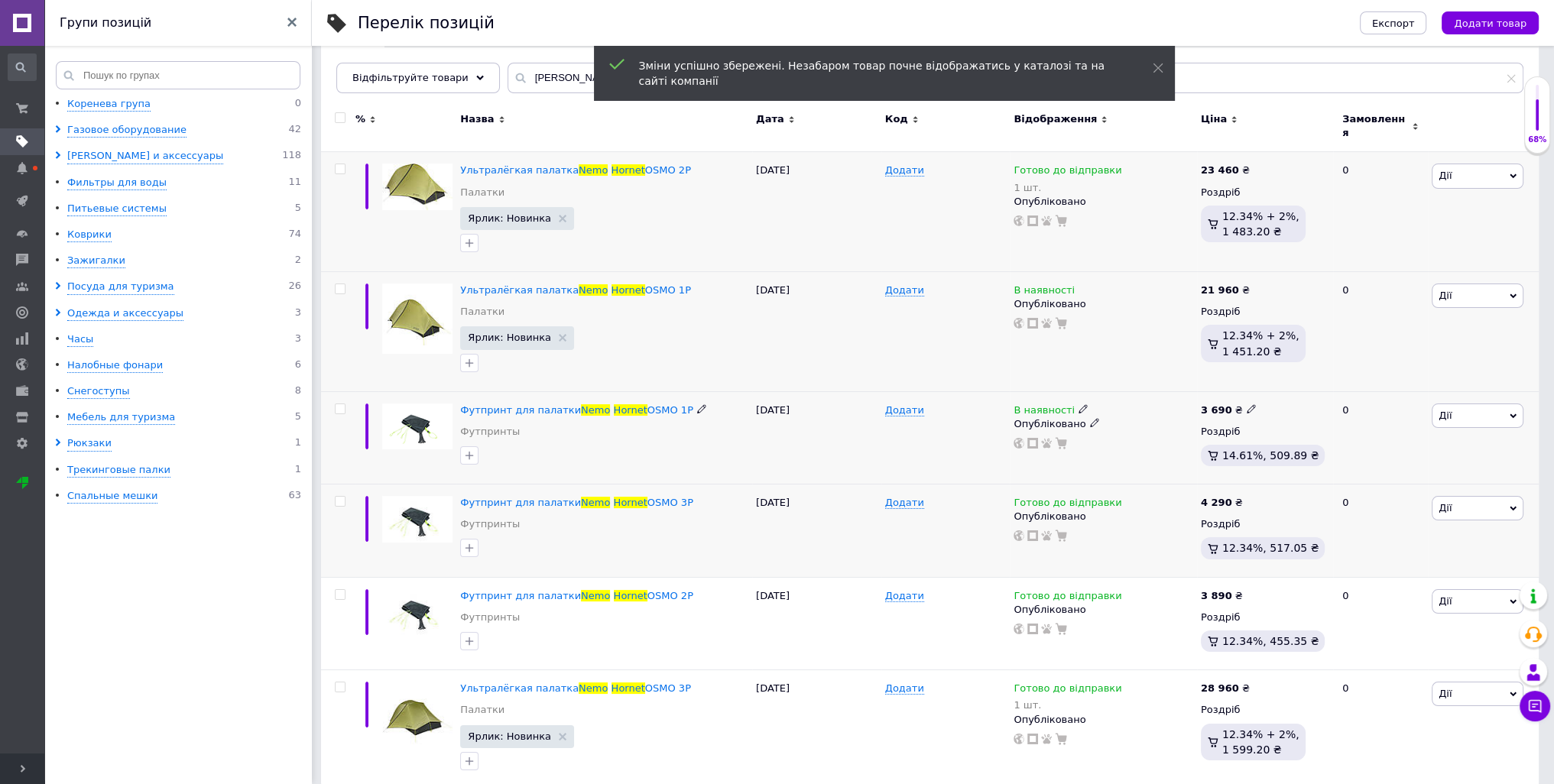
scroll to position [184, 0]
